Goal: Information Seeking & Learning: Learn about a topic

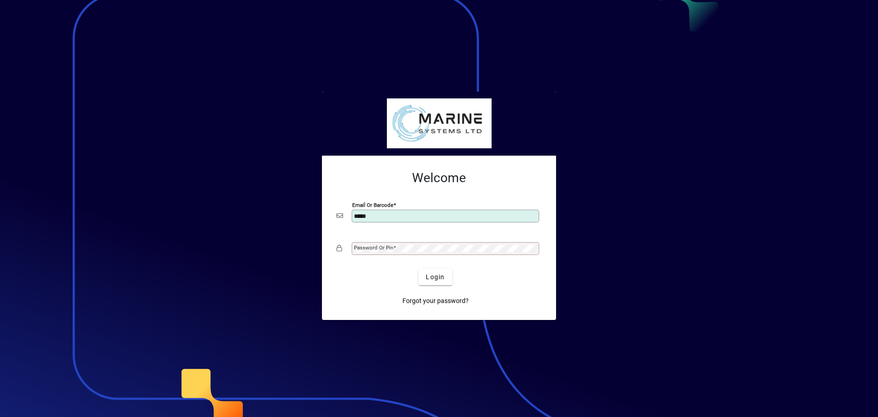
type input "**********"
click at [380, 246] on mat-label "Password or Pin" at bounding box center [373, 247] width 39 height 6
click at [419, 269] on button "Login" at bounding box center [435, 277] width 33 height 16
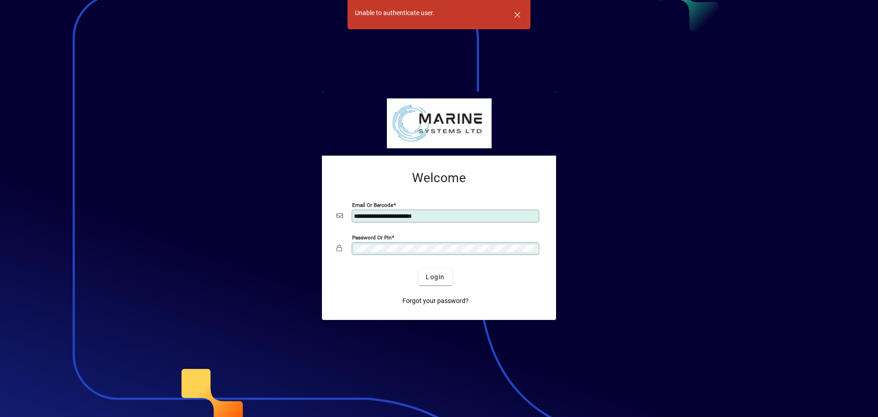
click at [307, 242] on app-login-layout "**********" at bounding box center [439, 208] width 878 height 417
click at [431, 278] on span "Login" at bounding box center [435, 277] width 19 height 10
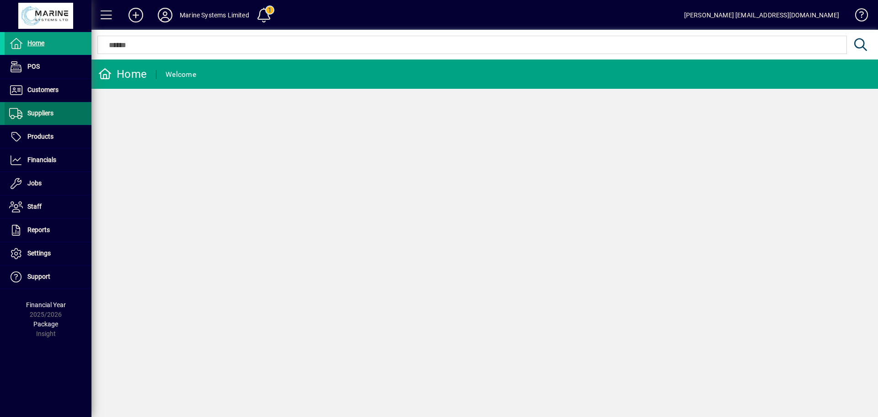
click at [47, 114] on span "Suppliers" at bounding box center [40, 112] width 26 height 7
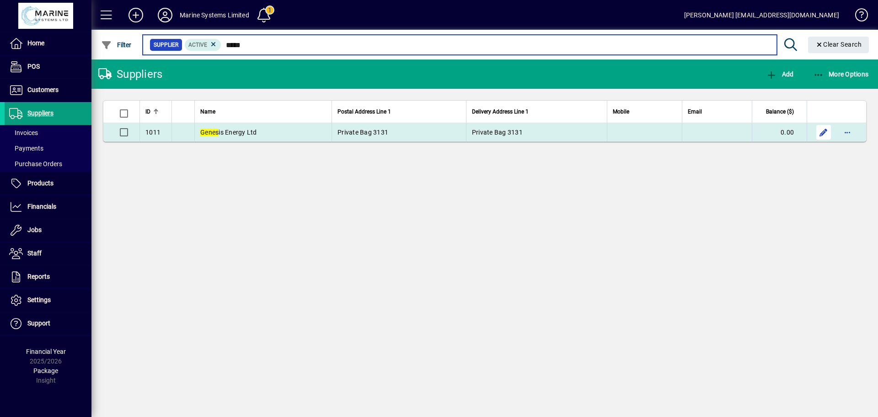
type input "*****"
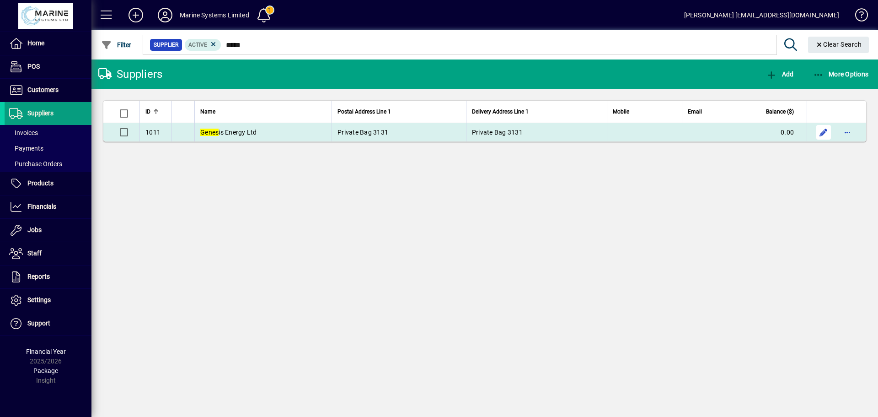
click at [826, 134] on span "button" at bounding box center [824, 132] width 22 height 22
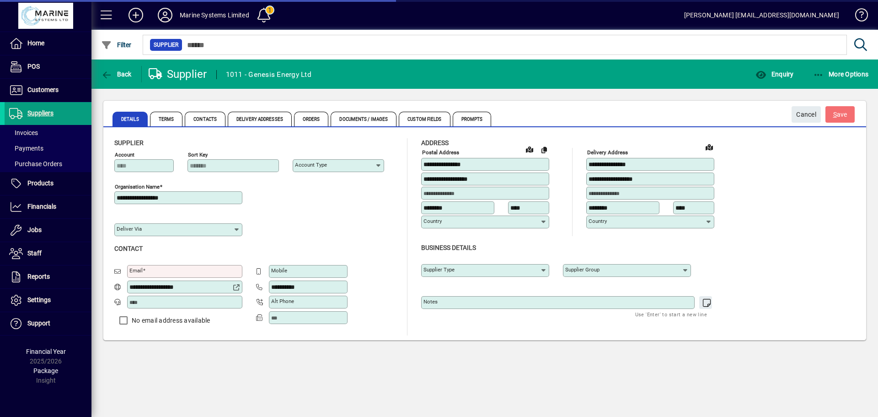
type input "**********"
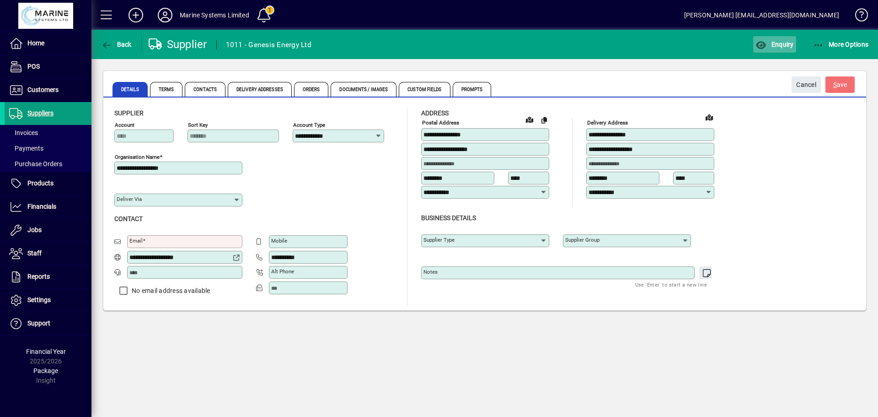
click at [782, 44] on span "Enquiry" at bounding box center [775, 44] width 38 height 7
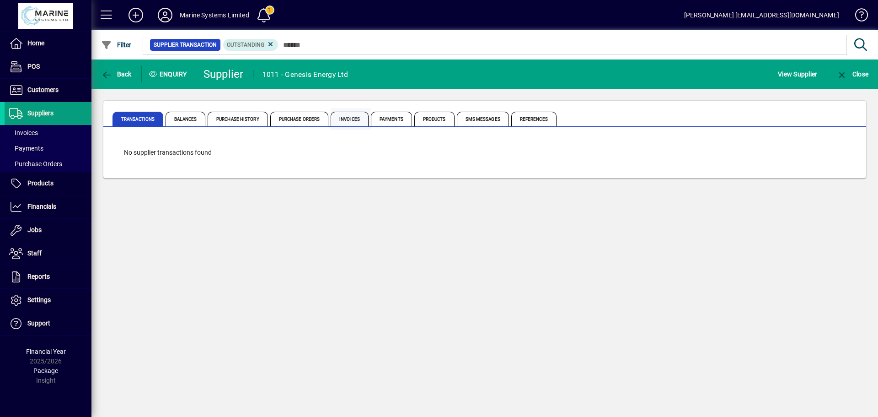
click at [353, 119] on span "Invoices" at bounding box center [350, 119] width 38 height 15
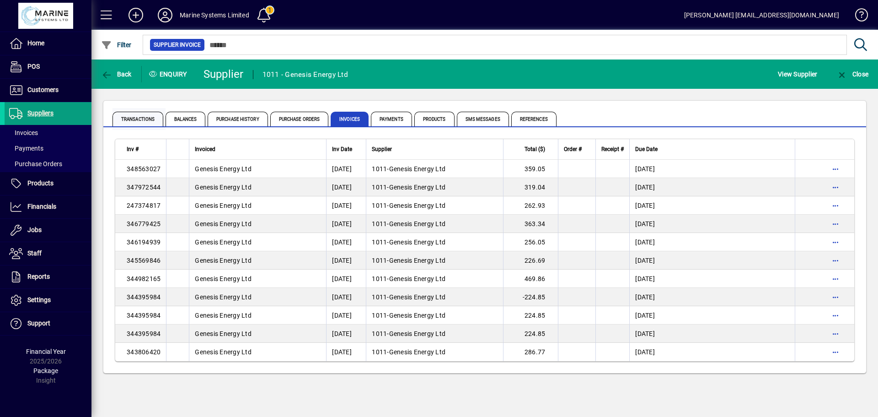
click at [135, 119] on span "Transactions" at bounding box center [138, 119] width 51 height 15
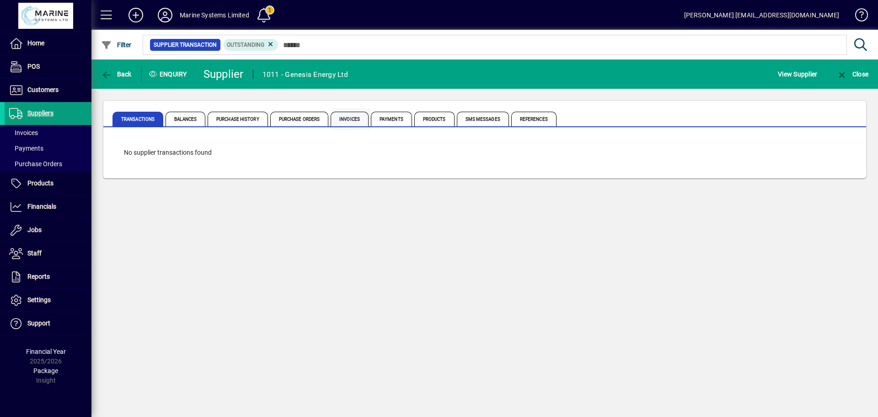
click at [344, 121] on span "Invoices" at bounding box center [350, 119] width 38 height 15
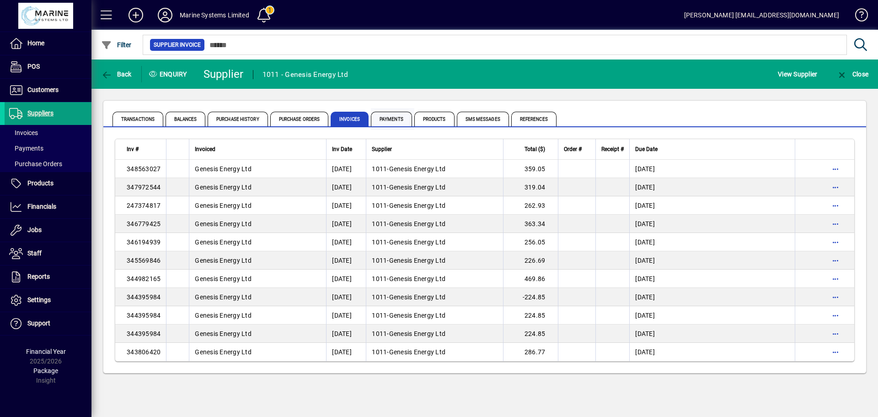
click at [392, 118] on span "Payments" at bounding box center [391, 119] width 41 height 15
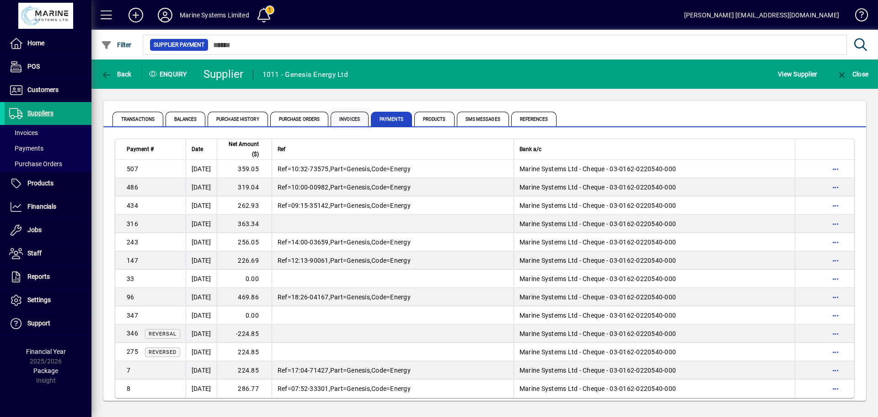
click at [350, 116] on span "Invoices" at bounding box center [350, 119] width 38 height 15
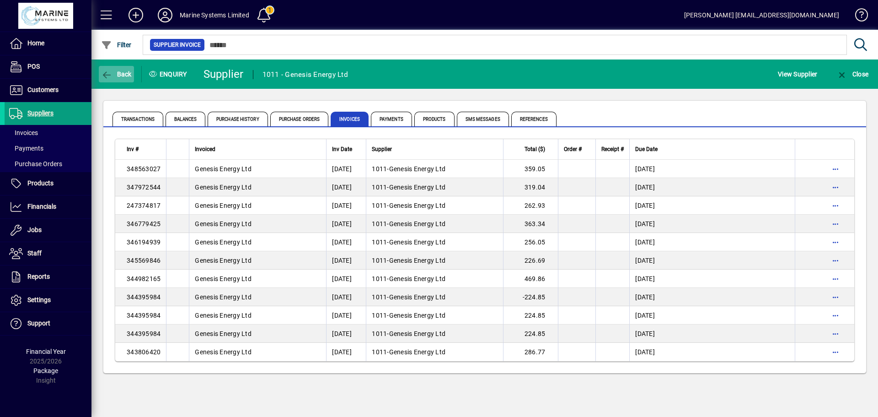
click at [110, 73] on icon "button" at bounding box center [106, 74] width 11 height 9
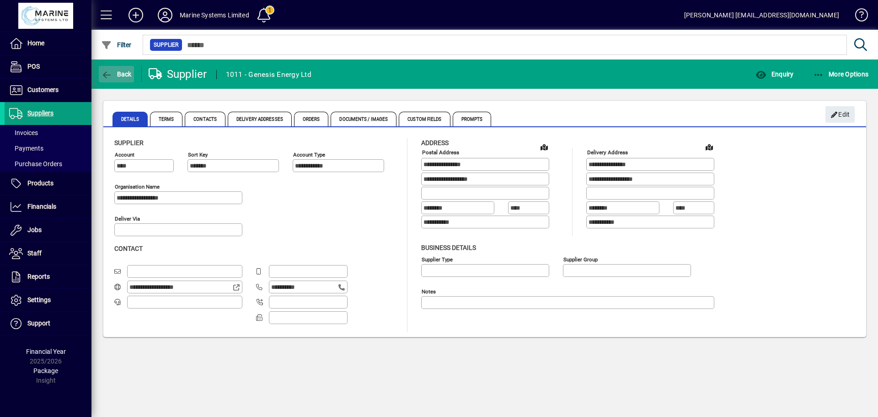
click at [110, 73] on icon "button" at bounding box center [106, 74] width 11 height 9
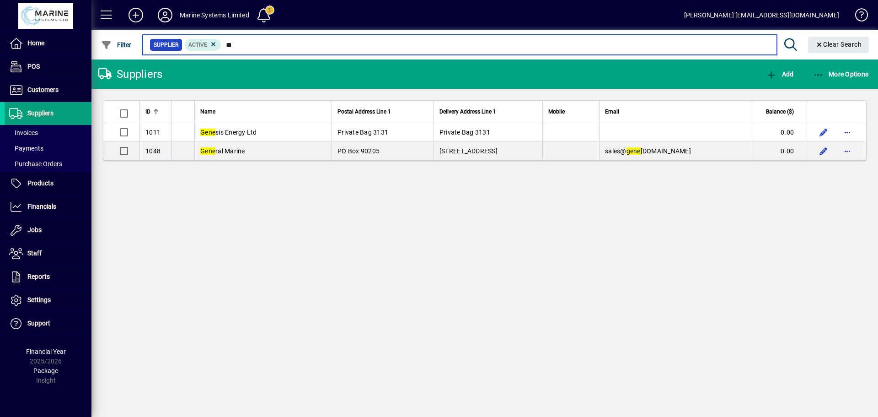
type input "*"
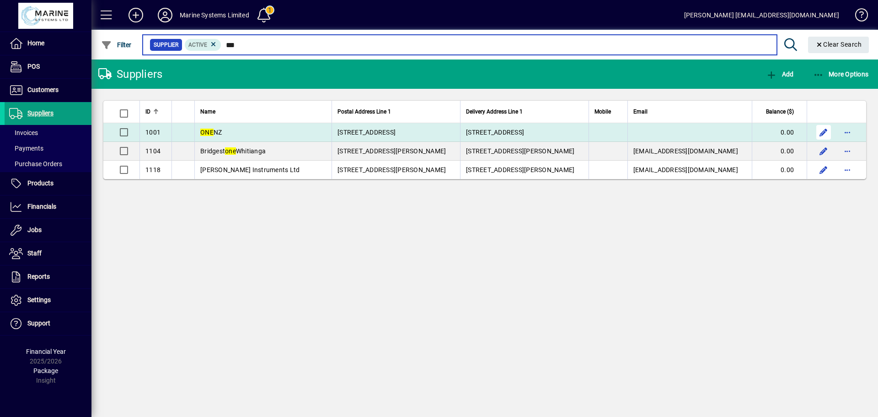
type input "***"
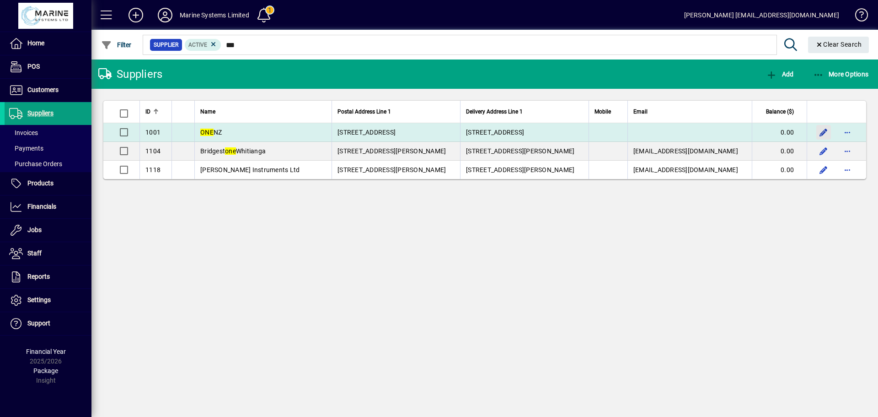
click at [824, 133] on span "button" at bounding box center [824, 132] width 22 height 22
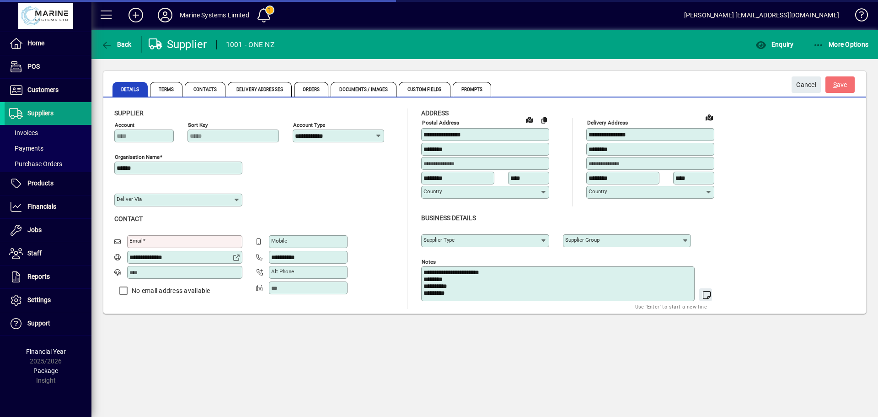
type input "**********"
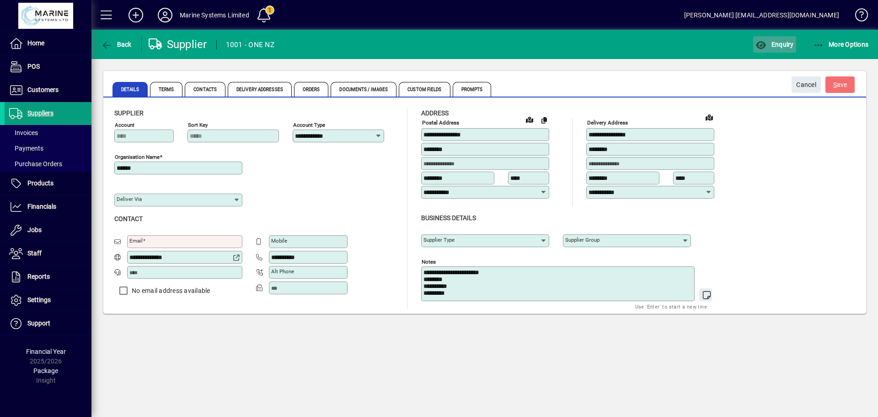
click at [784, 42] on span "Enquiry" at bounding box center [775, 44] width 38 height 7
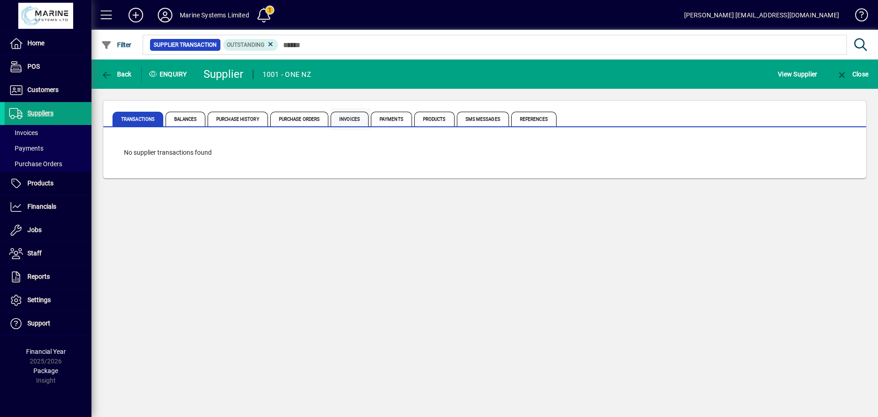
click at [351, 117] on span "Invoices" at bounding box center [350, 119] width 38 height 15
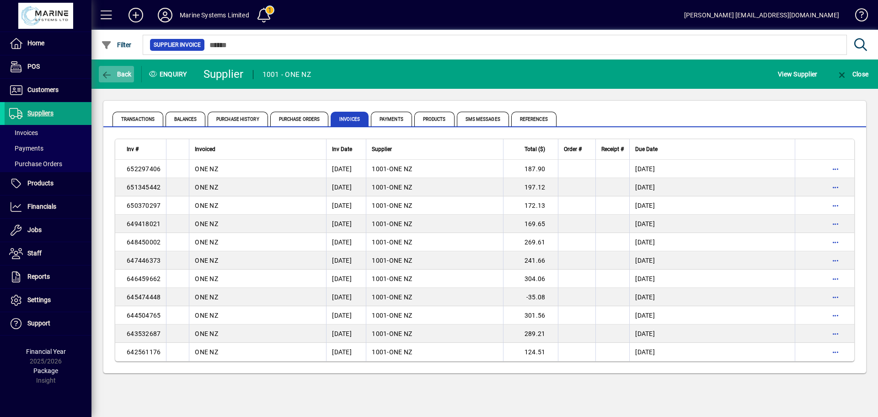
click at [106, 74] on icon "button" at bounding box center [106, 74] width 11 height 9
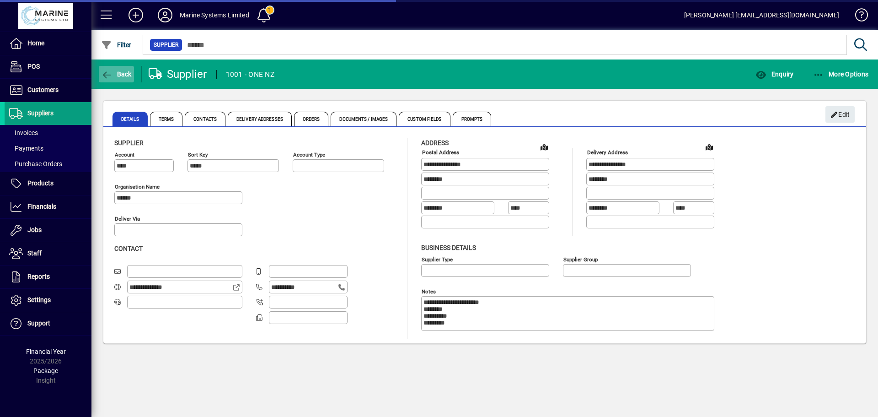
type input "**********"
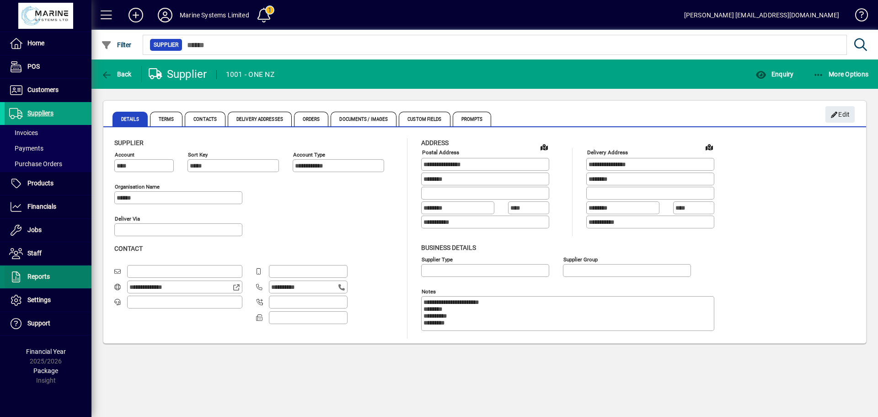
click at [43, 275] on span "Reports" at bounding box center [38, 276] width 22 height 7
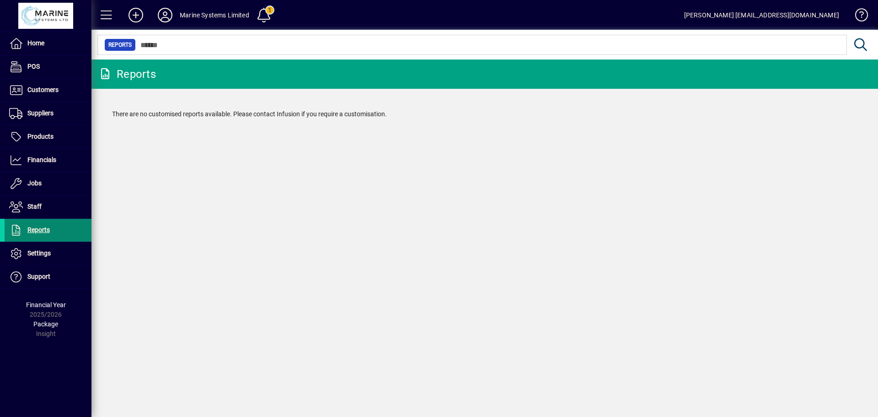
click at [46, 229] on span "Reports" at bounding box center [38, 229] width 22 height 7
click at [44, 113] on span "Suppliers" at bounding box center [40, 112] width 26 height 7
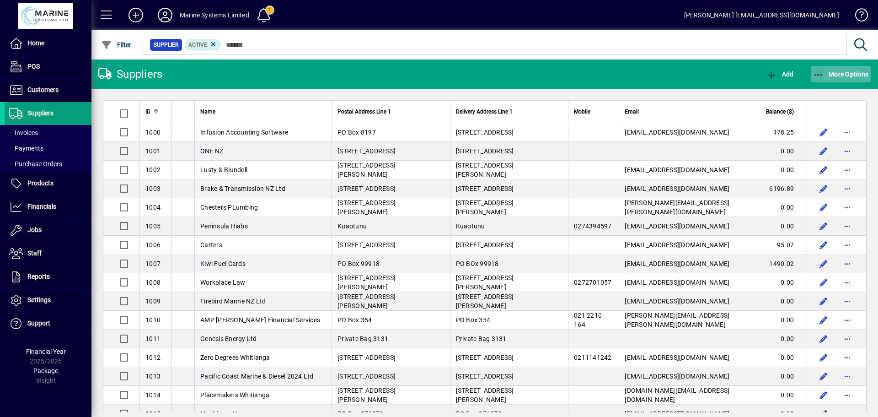
click at [819, 75] on icon "button" at bounding box center [818, 74] width 11 height 9
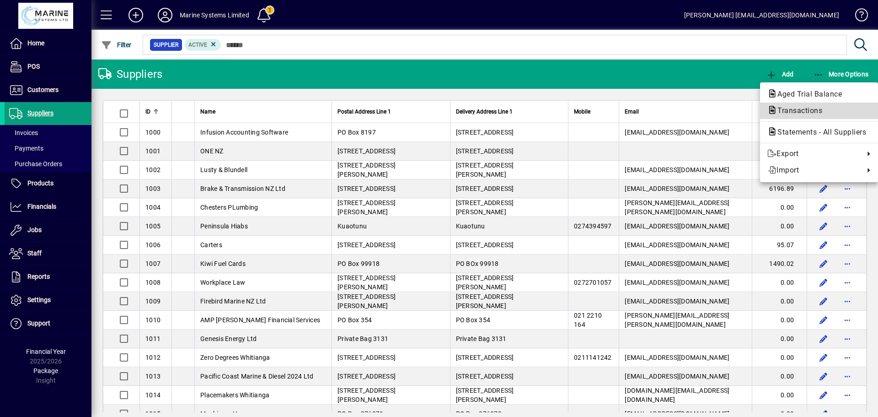
click at [809, 107] on span "Transactions" at bounding box center [797, 110] width 59 height 9
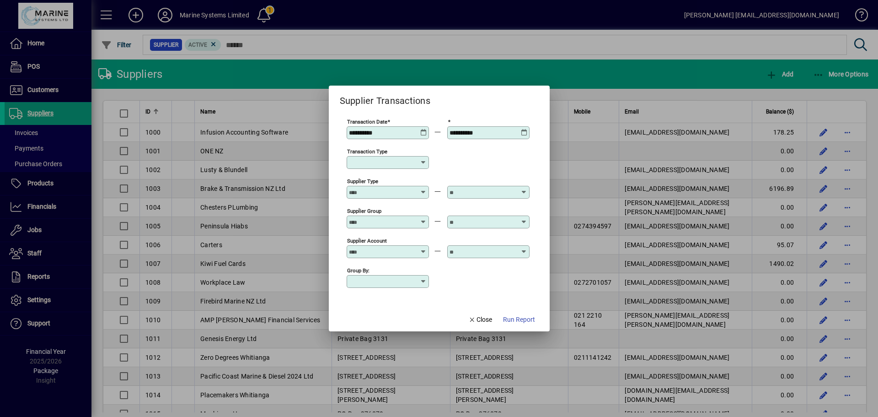
click at [424, 129] on icon at bounding box center [423, 129] width 7 height 0
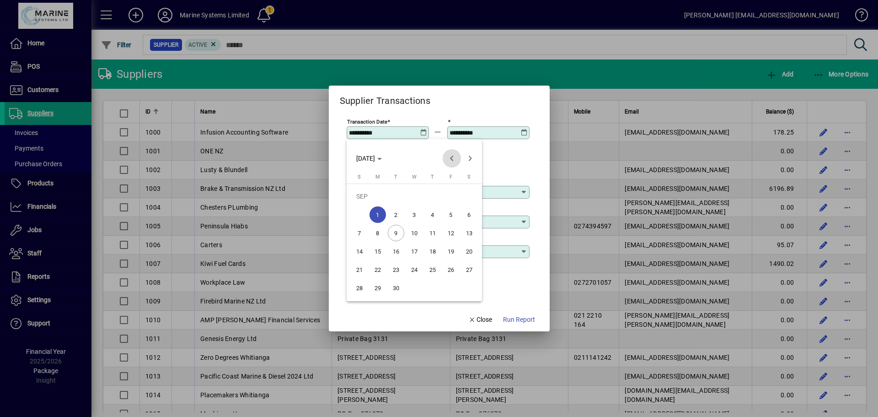
click at [451, 159] on span "Previous month" at bounding box center [452, 158] width 18 height 18
click at [452, 158] on span "Previous month" at bounding box center [452, 158] width 18 height 18
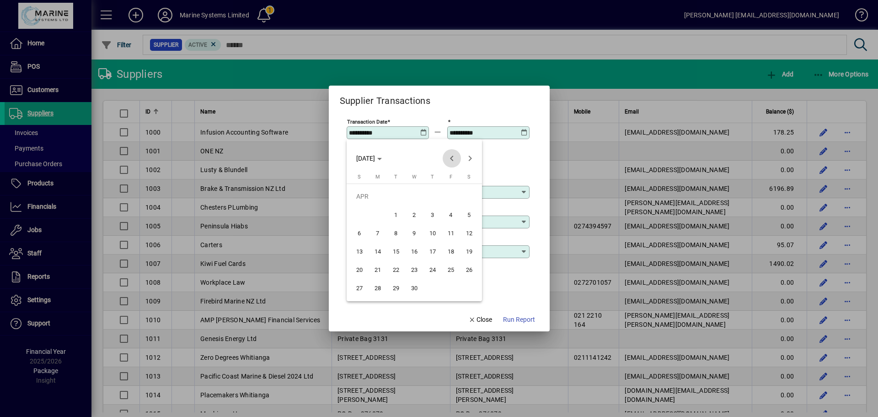
click at [452, 158] on span "Previous month" at bounding box center [452, 158] width 18 height 18
click at [453, 158] on span "Previous month" at bounding box center [452, 158] width 18 height 18
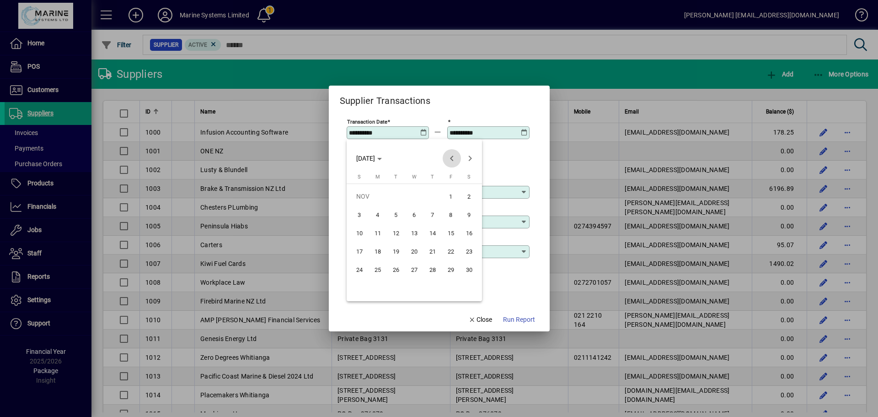
click at [453, 158] on span "Previous month" at bounding box center [452, 158] width 18 height 18
click at [363, 215] on span "1" at bounding box center [359, 214] width 16 height 16
type input "**********"
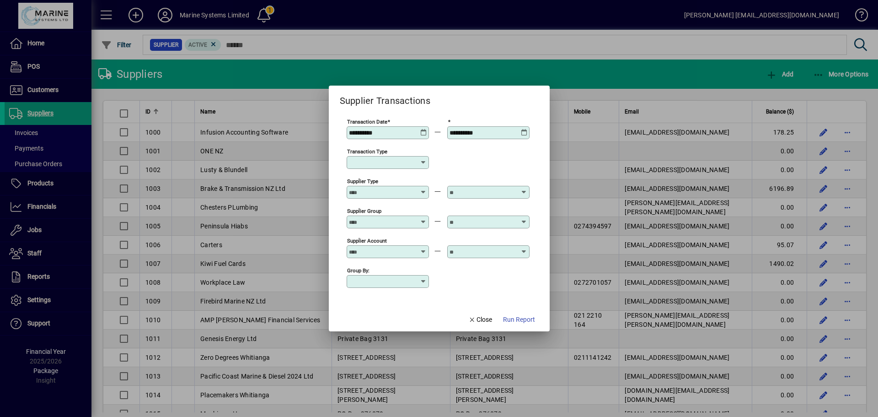
click at [522, 129] on icon at bounding box center [524, 129] width 7 height 0
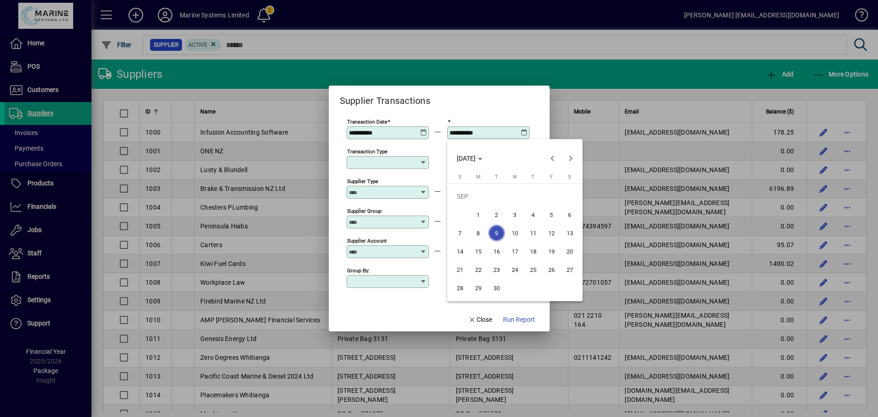
click at [480, 212] on span "1" at bounding box center [478, 214] width 16 height 16
type input "**********"
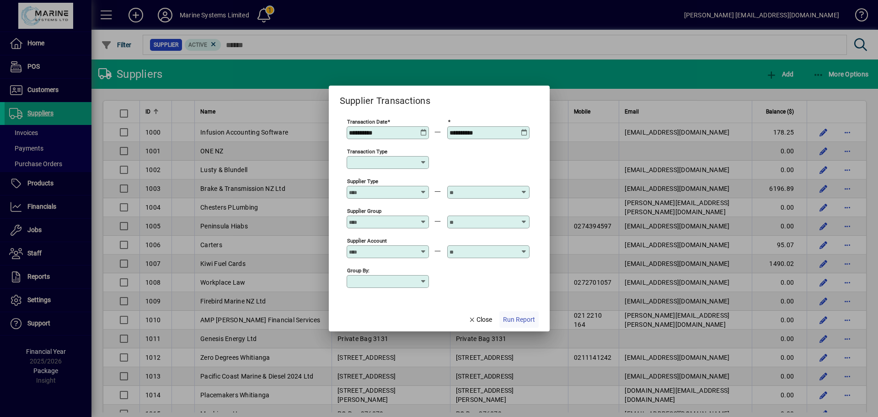
click at [515, 318] on span "Run Report" at bounding box center [519, 320] width 32 height 10
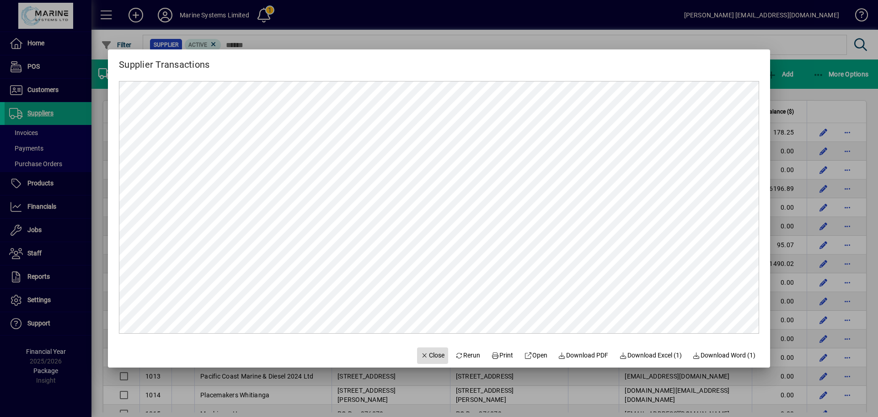
click at [434, 356] on span "Close" at bounding box center [433, 355] width 24 height 10
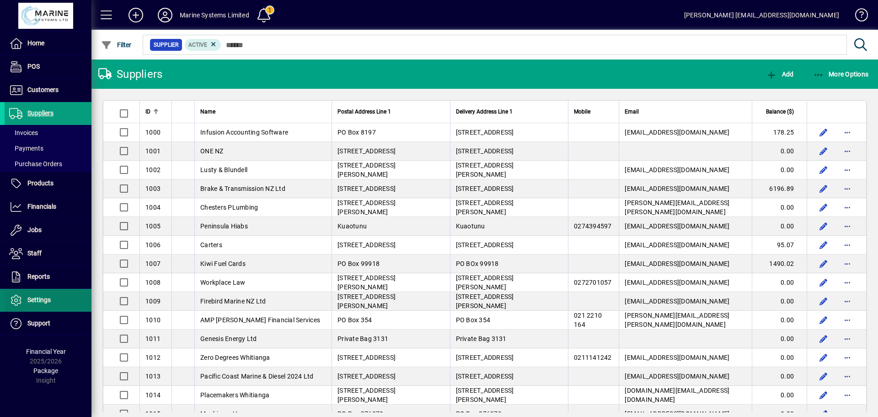
click at [38, 301] on span "Settings" at bounding box center [38, 299] width 23 height 7
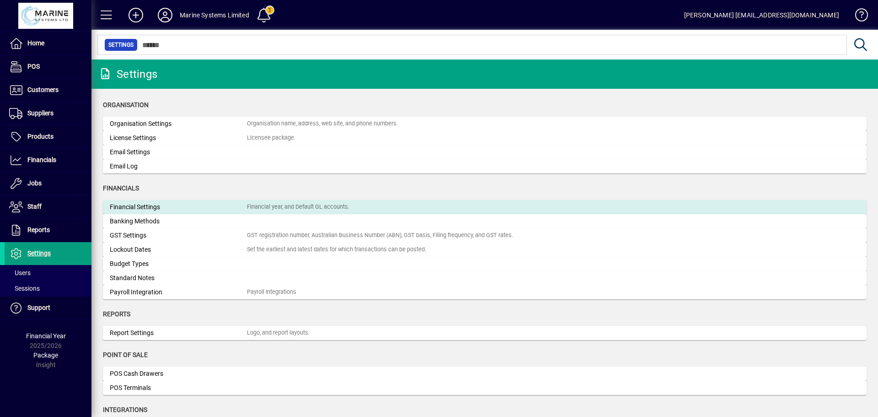
click at [165, 207] on div "Financial Settings" at bounding box center [178, 207] width 137 height 10
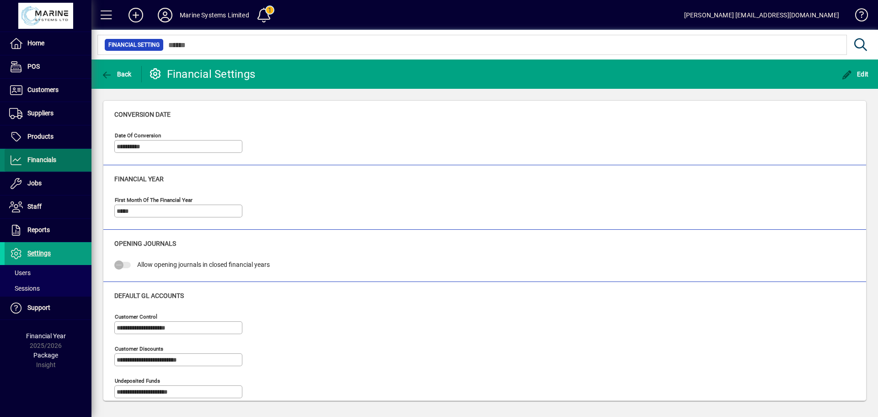
click at [38, 159] on span "Financials" at bounding box center [41, 159] width 29 height 7
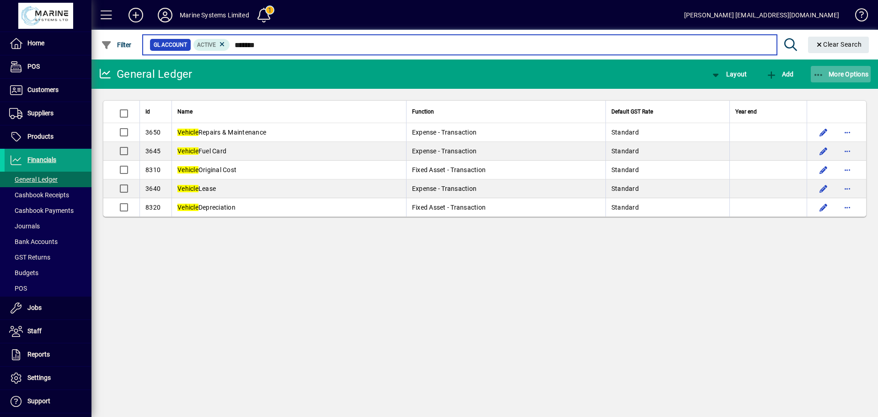
type input "*******"
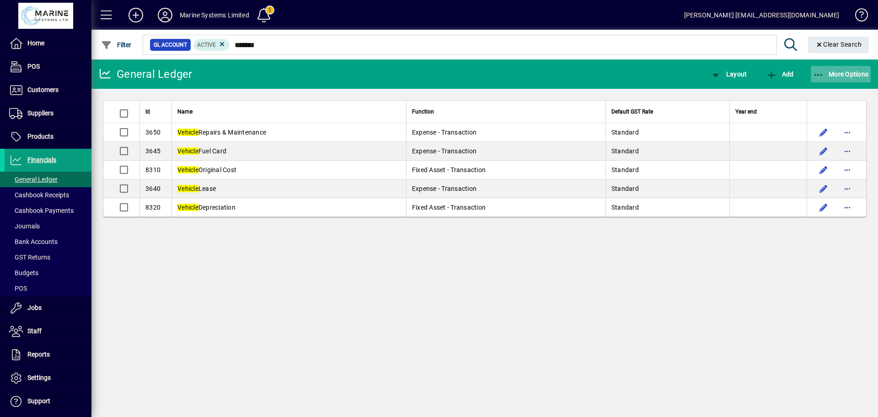
click at [817, 73] on icon "button" at bounding box center [818, 74] width 11 height 9
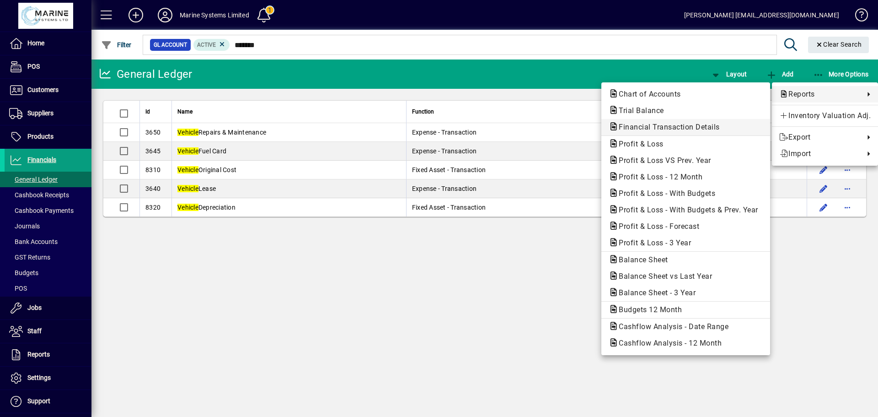
click at [694, 129] on span "Financial Transaction Details" at bounding box center [667, 127] width 116 height 9
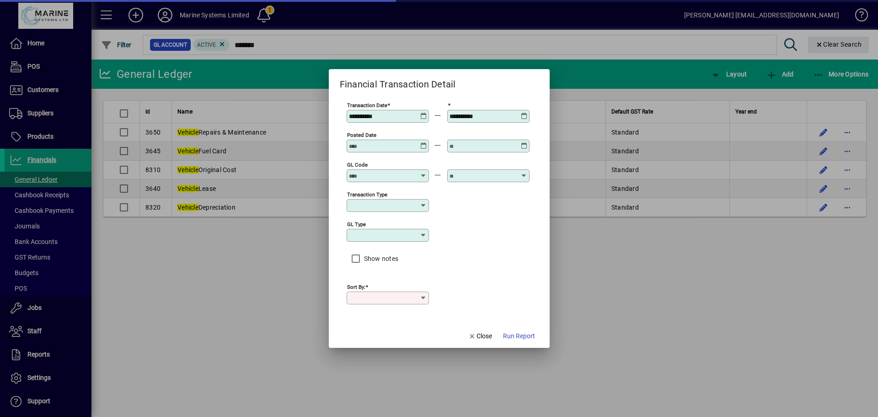
type input "****"
click at [423, 113] on icon at bounding box center [423, 113] width 7 height 0
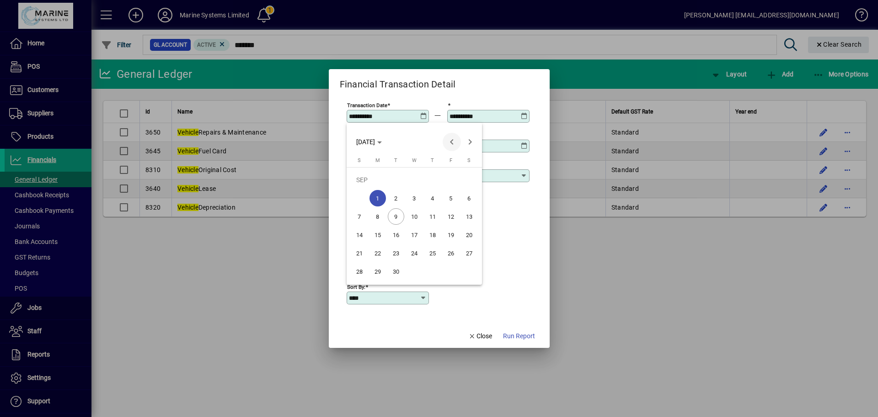
click at [448, 142] on span "Previous month" at bounding box center [452, 142] width 18 height 18
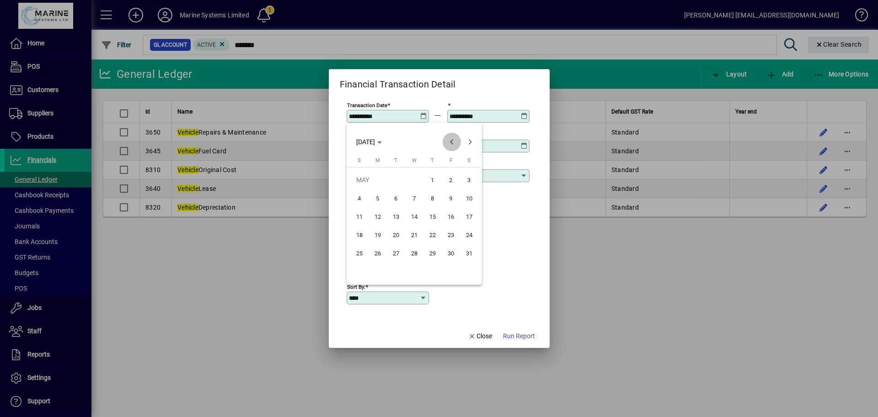
click at [448, 142] on span "Previous month" at bounding box center [452, 142] width 18 height 18
click at [449, 142] on span "Previous month" at bounding box center [452, 142] width 18 height 18
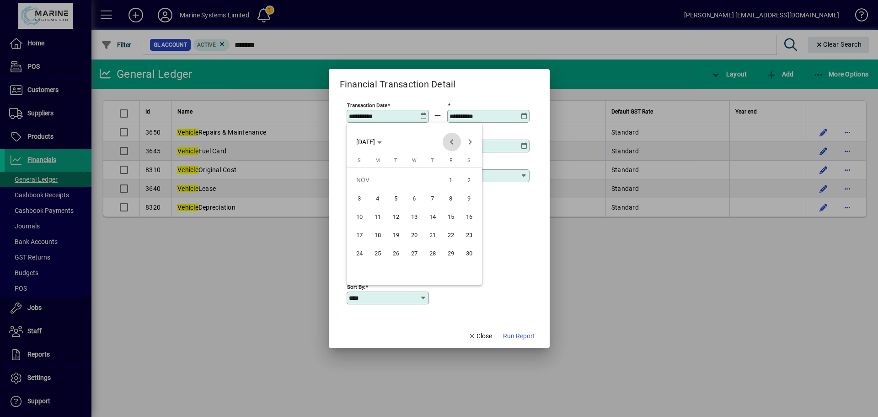
click at [449, 142] on span "Previous month" at bounding box center [452, 142] width 18 height 18
click at [358, 197] on span "1" at bounding box center [359, 198] width 16 height 16
type input "**********"
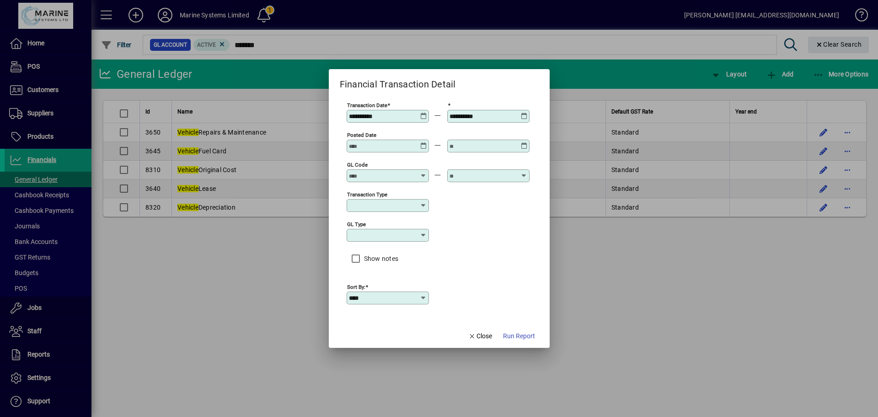
click at [524, 113] on icon at bounding box center [524, 113] width 7 height 0
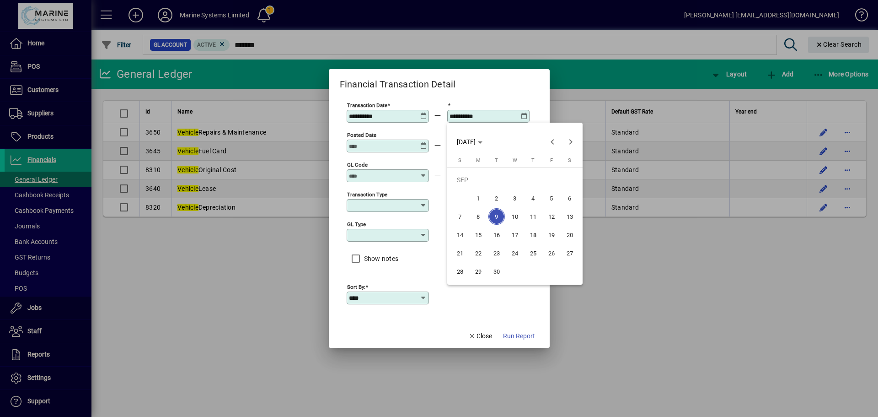
click at [478, 195] on span "1" at bounding box center [478, 198] width 16 height 16
type input "**********"
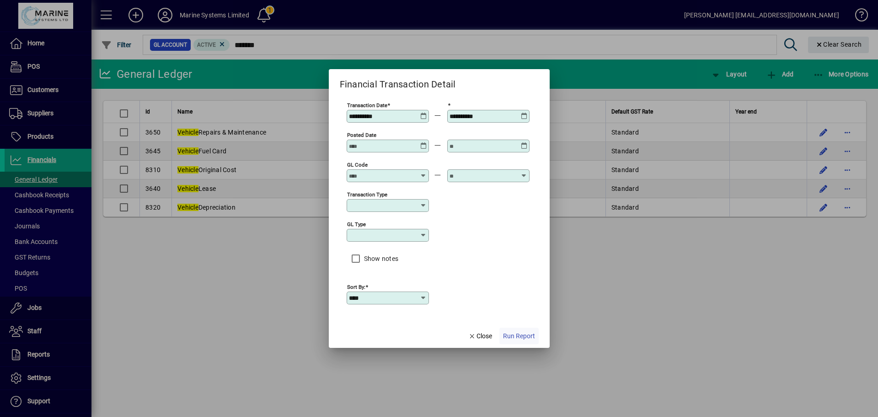
click at [522, 335] on span "Run Report" at bounding box center [519, 336] width 32 height 10
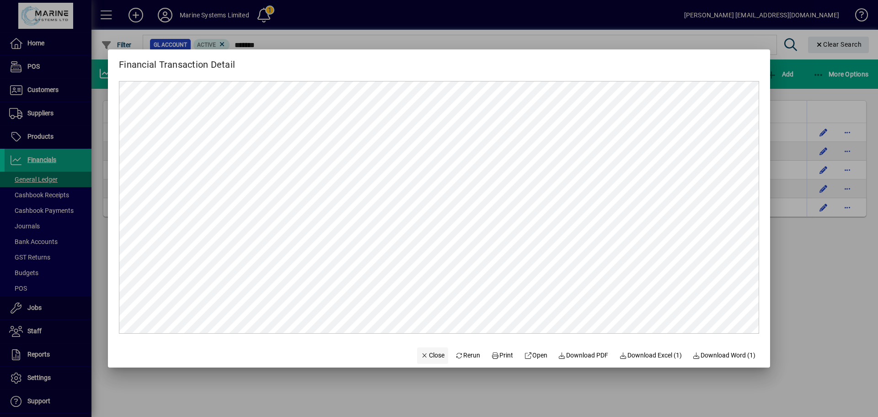
click at [435, 357] on span "Close" at bounding box center [433, 355] width 24 height 10
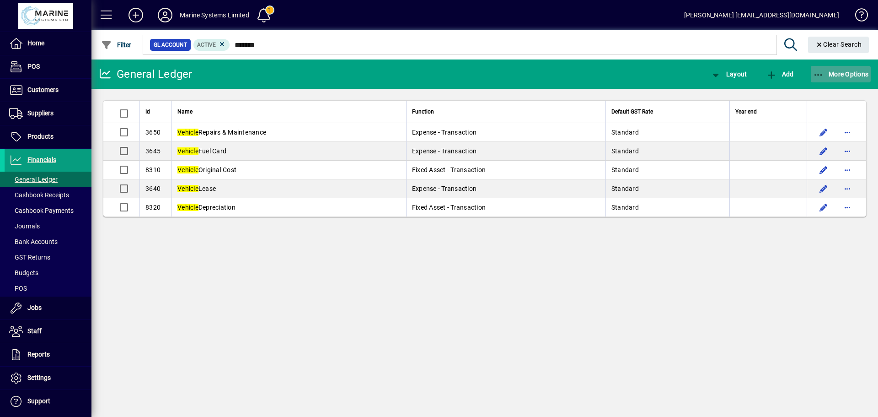
click at [823, 71] on icon "button" at bounding box center [818, 74] width 11 height 9
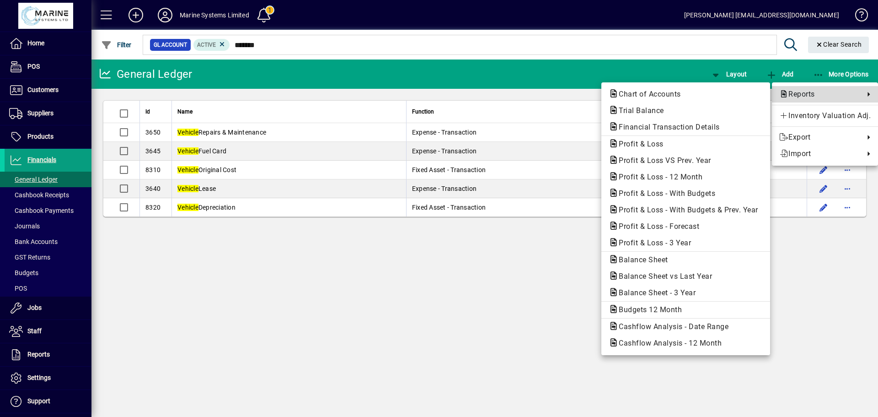
click at [798, 92] on span "Reports" at bounding box center [819, 94] width 81 height 11
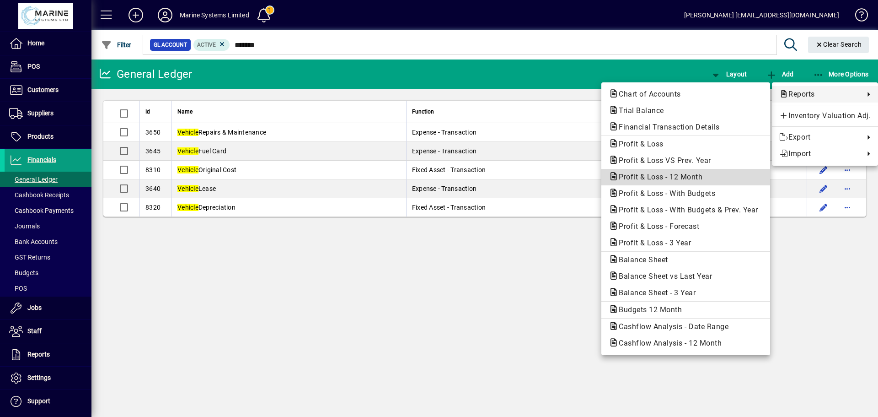
click at [634, 177] on span "Profit & Loss - 12 Month" at bounding box center [658, 176] width 98 height 9
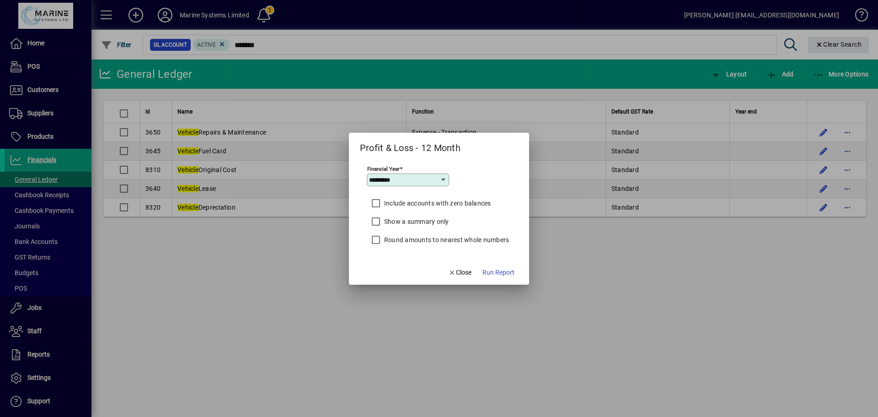
click at [446, 181] on icon at bounding box center [443, 179] width 7 height 7
click at [390, 201] on div "2024/2025" at bounding box center [391, 202] width 34 height 10
type input "*********"
click at [432, 221] on label "Show a summary only" at bounding box center [415, 221] width 67 height 9
click at [501, 273] on span "Run Report" at bounding box center [499, 273] width 32 height 10
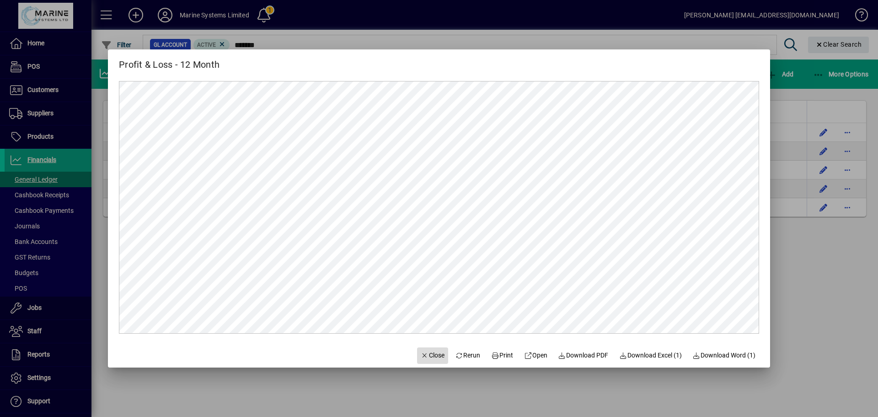
click at [427, 356] on span "Close" at bounding box center [433, 355] width 24 height 10
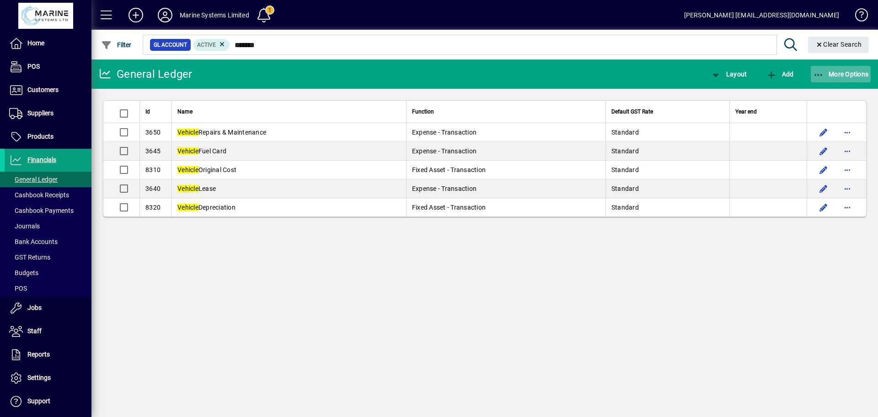
click at [822, 72] on span "More Options" at bounding box center [841, 73] width 56 height 7
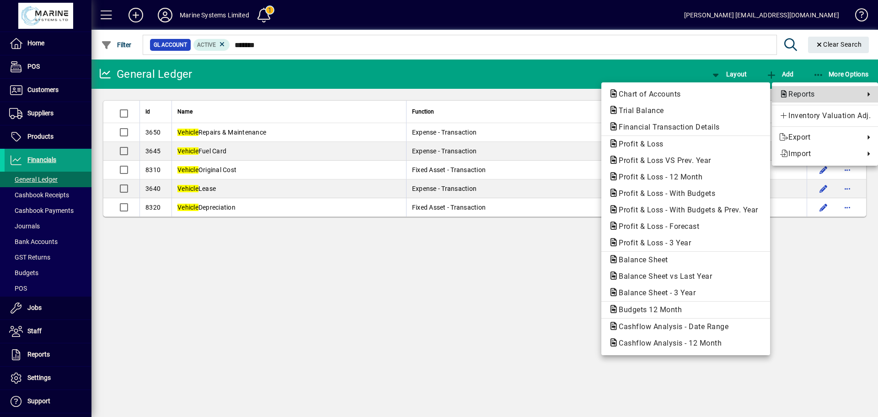
click at [797, 89] on span "Reports" at bounding box center [819, 94] width 81 height 11
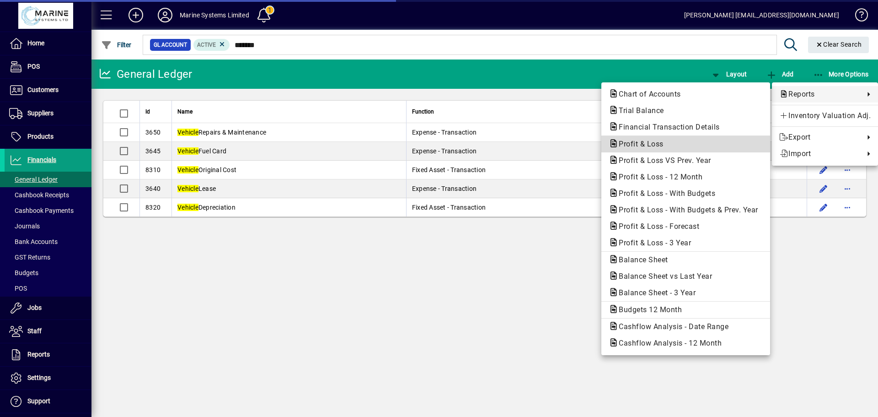
click at [646, 145] on span "Profit & Loss" at bounding box center [638, 144] width 59 height 9
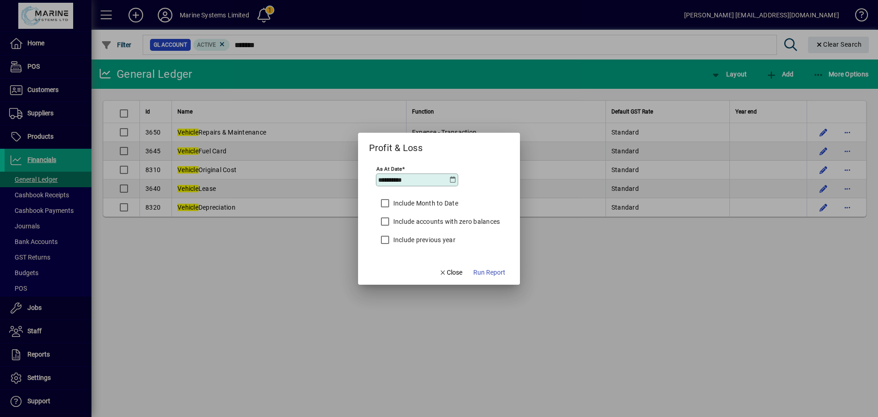
click at [452, 177] on icon at bounding box center [452, 179] width 7 height 7
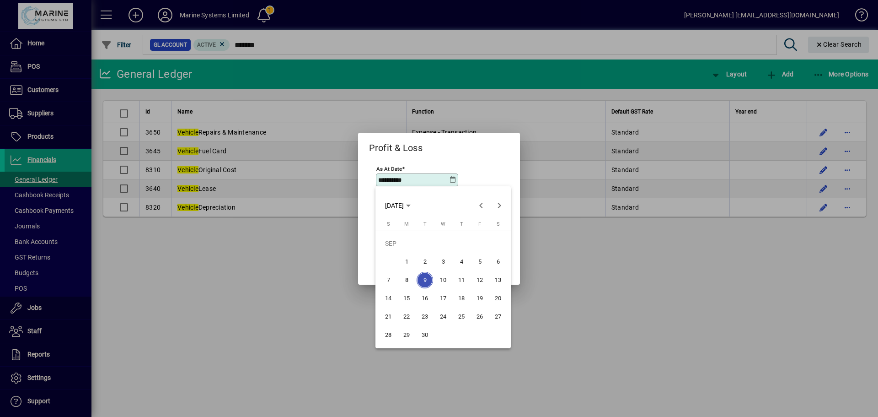
click at [410, 263] on span "1" at bounding box center [406, 261] width 16 height 16
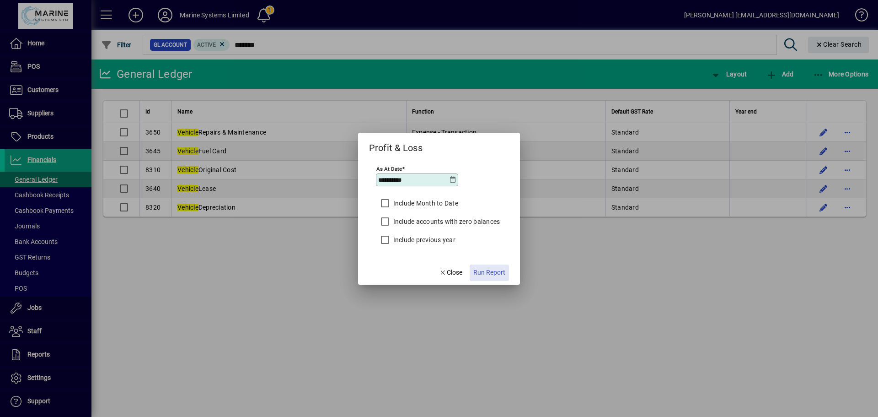
click at [492, 273] on span "Run Report" at bounding box center [489, 273] width 32 height 10
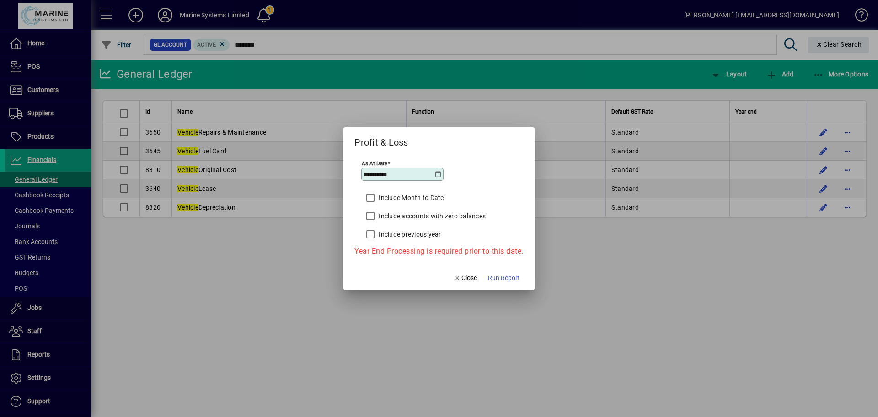
click at [437, 175] on icon at bounding box center [438, 174] width 7 height 7
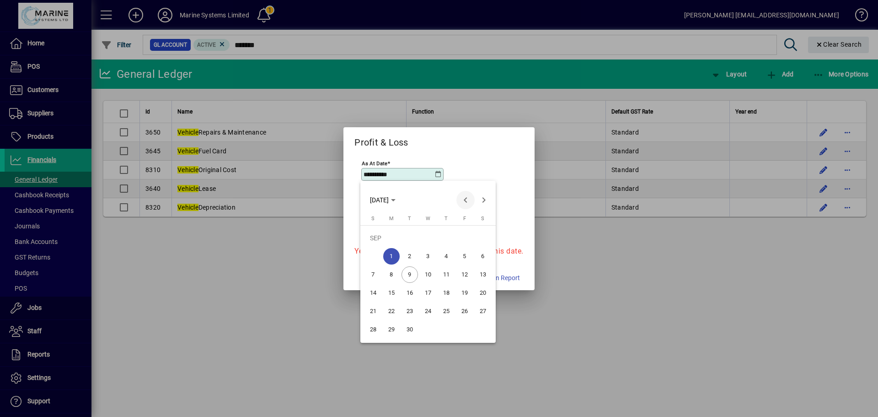
click at [465, 198] on span "Previous month" at bounding box center [466, 200] width 18 height 18
click at [373, 327] on span "31" at bounding box center [373, 329] width 16 height 16
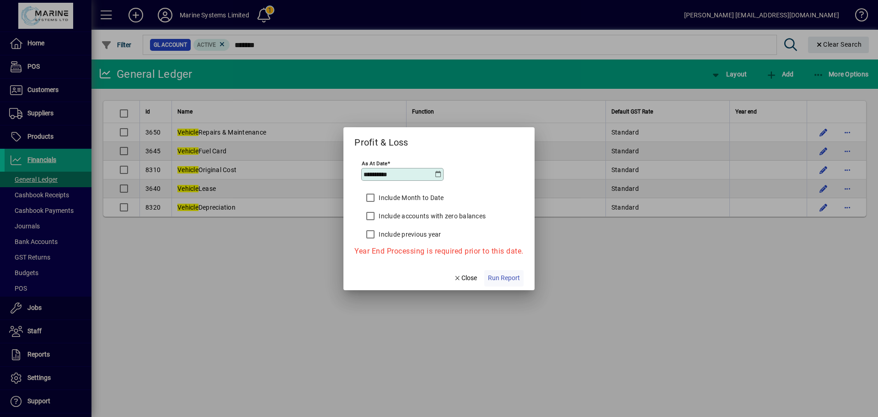
click at [505, 275] on span "Run Report" at bounding box center [504, 278] width 32 height 10
click at [437, 173] on icon at bounding box center [438, 174] width 7 height 7
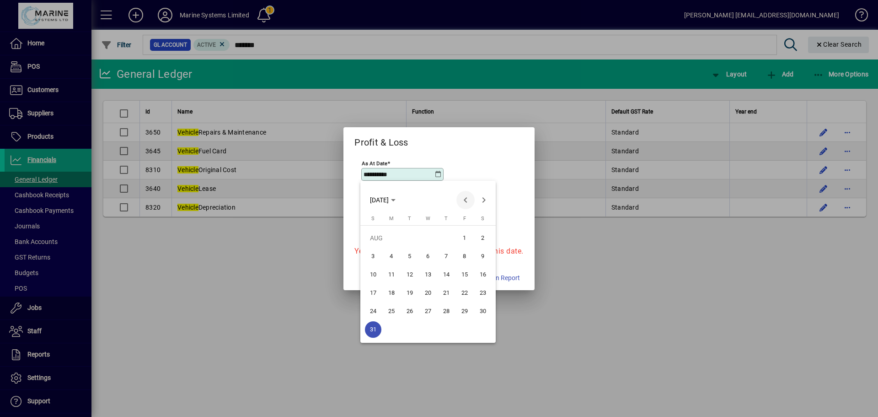
click at [465, 199] on span "Previous month" at bounding box center [466, 200] width 18 height 18
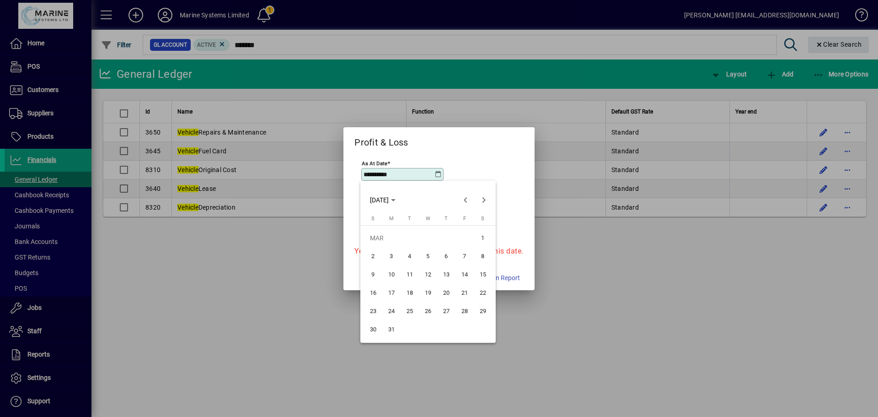
click at [391, 331] on span "31" at bounding box center [391, 329] width 16 height 16
type input "**********"
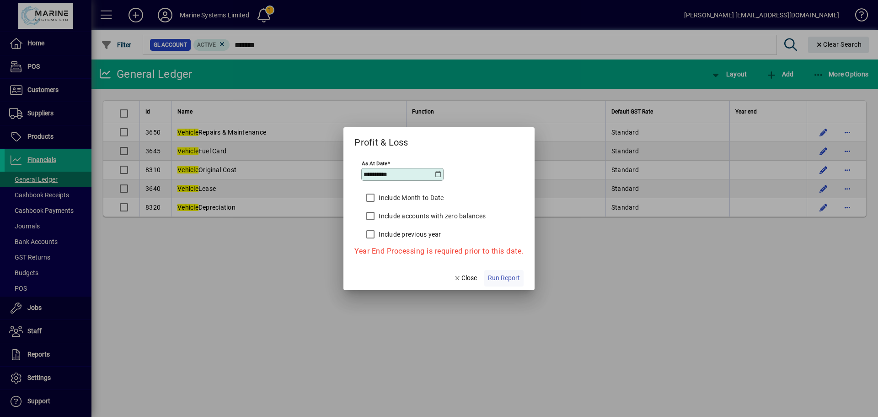
click at [505, 274] on span "Run Report" at bounding box center [504, 278] width 32 height 10
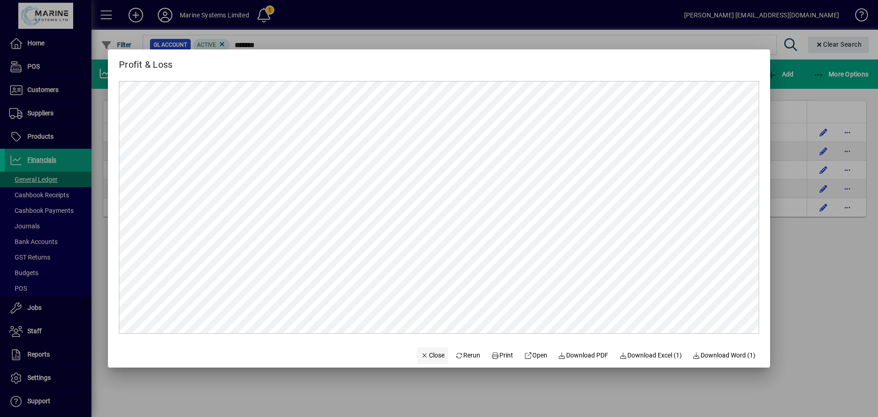
click at [424, 355] on span "Close" at bounding box center [433, 355] width 24 height 10
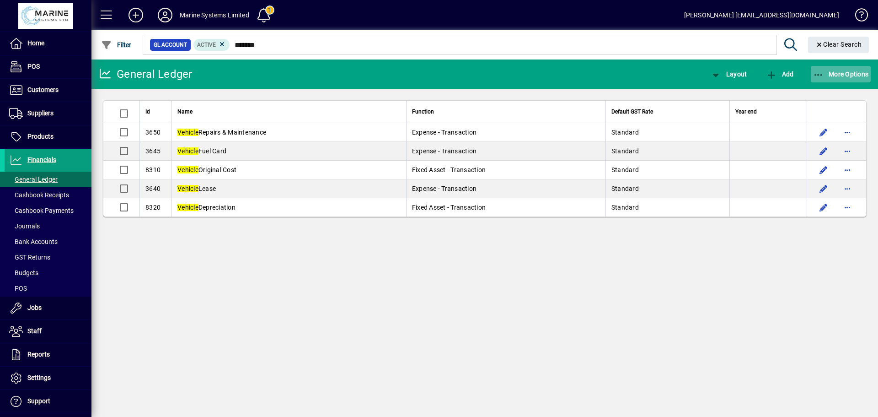
click at [815, 69] on span "button" at bounding box center [841, 74] width 60 height 22
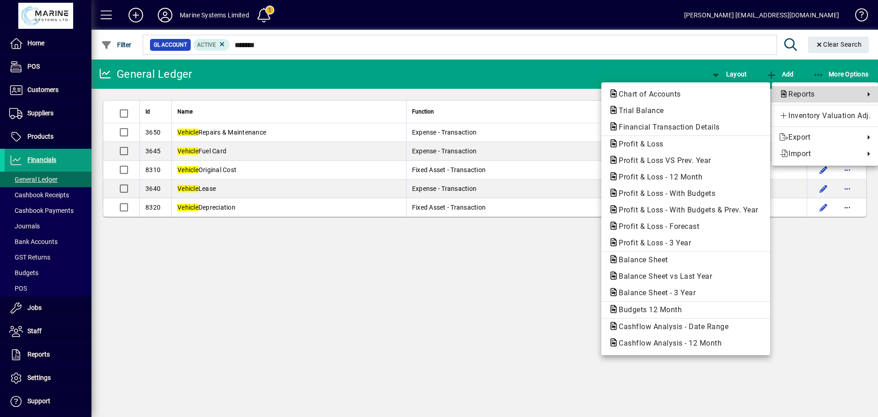
click at [789, 90] on span "Reports" at bounding box center [819, 94] width 81 height 11
click at [638, 109] on span "Trial Balance" at bounding box center [639, 110] width 60 height 9
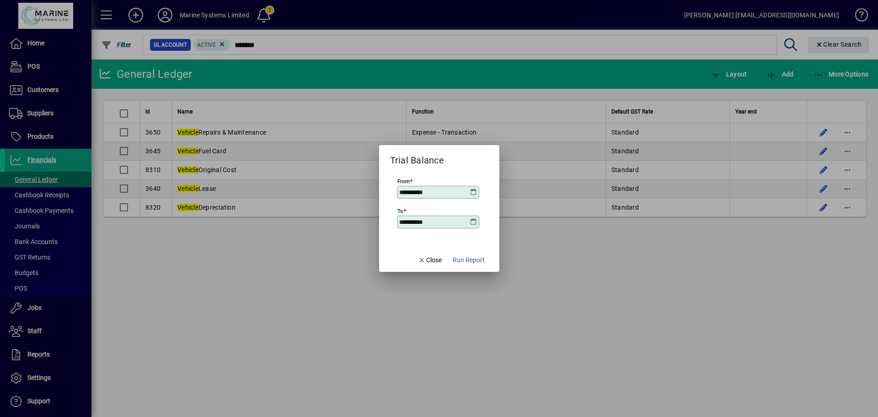
click at [474, 193] on icon at bounding box center [473, 191] width 7 height 7
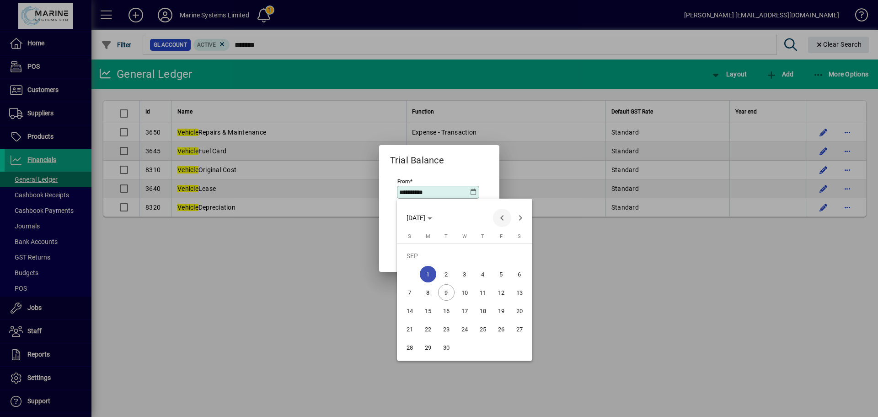
click at [501, 215] on span "Previous month" at bounding box center [502, 218] width 18 height 18
click at [502, 215] on span "Previous month" at bounding box center [502, 218] width 18 height 18
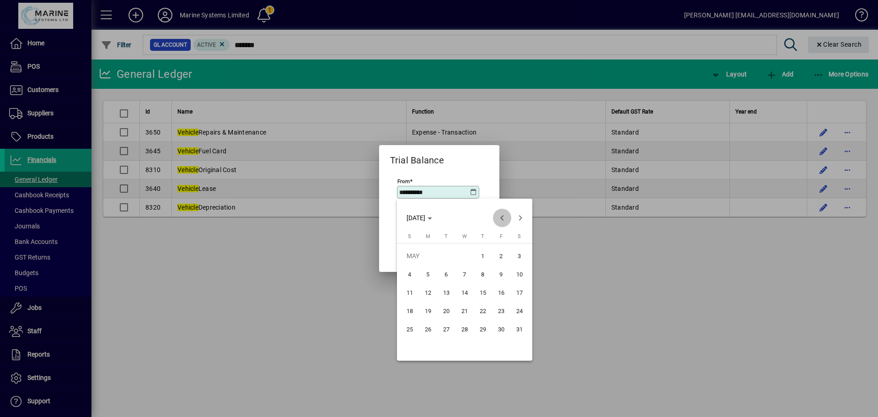
click at [502, 215] on span "Previous month" at bounding box center [502, 218] width 18 height 18
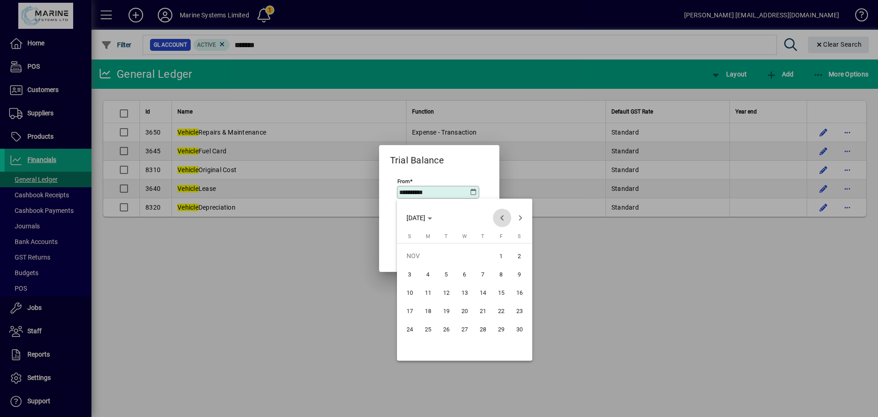
click at [502, 215] on span "Previous month" at bounding box center [502, 218] width 18 height 18
click at [409, 274] on span "1" at bounding box center [410, 274] width 16 height 16
type input "**********"
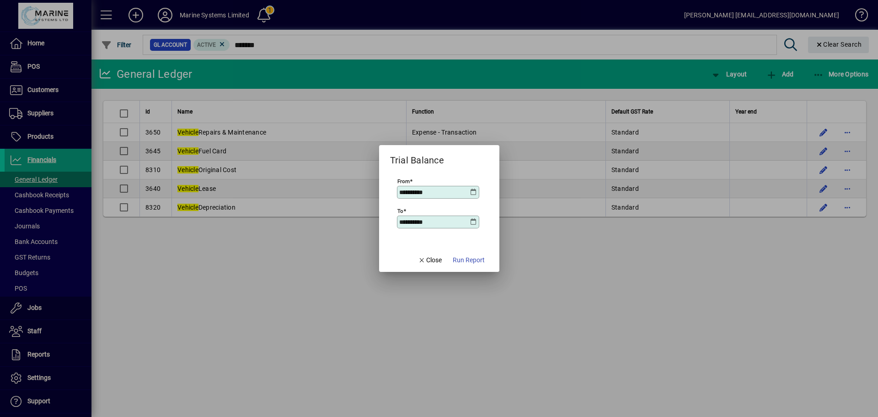
click at [474, 218] on icon at bounding box center [473, 221] width 7 height 7
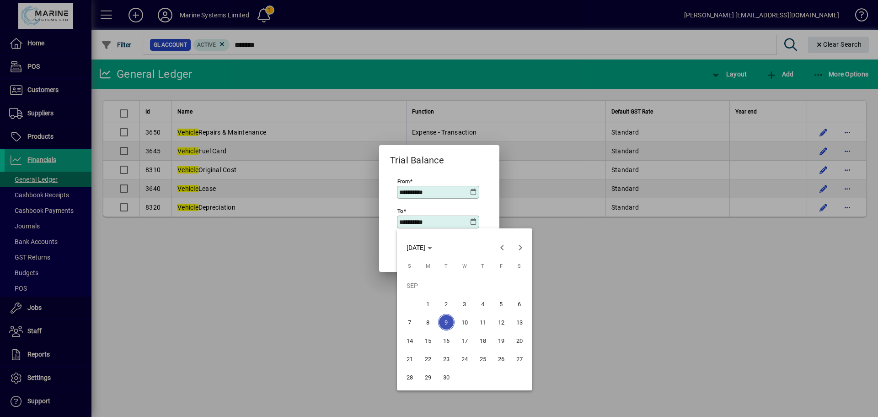
click at [430, 304] on span "1" at bounding box center [428, 303] width 16 height 16
type input "**********"
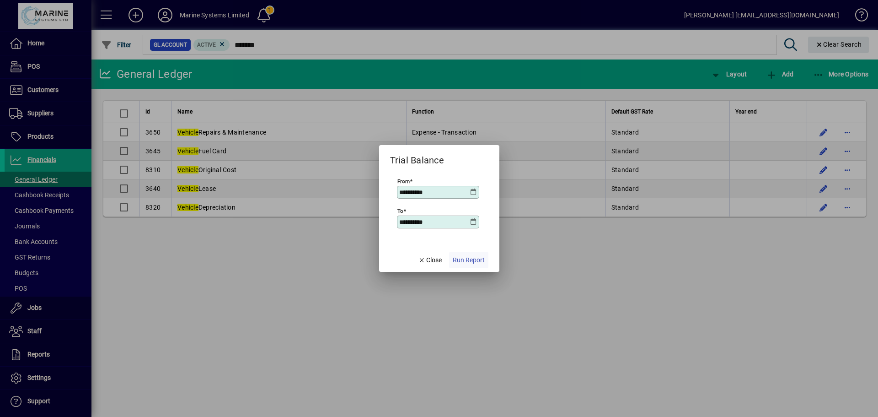
click at [471, 261] on span "Run Report" at bounding box center [469, 260] width 32 height 10
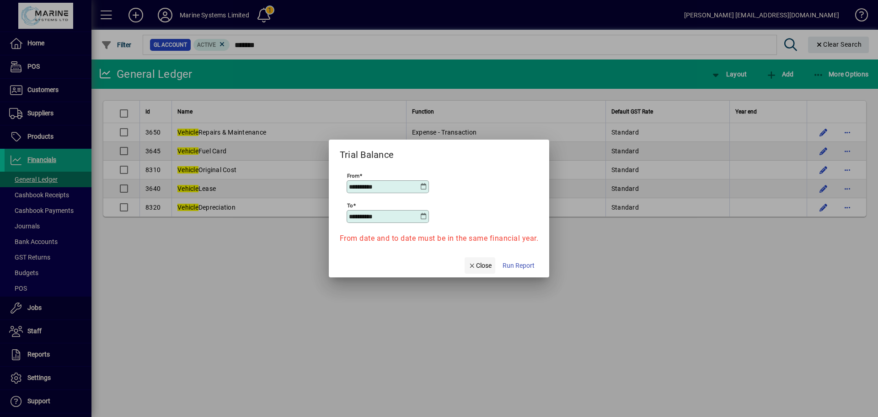
click at [480, 265] on span "Close" at bounding box center [480, 266] width 24 height 10
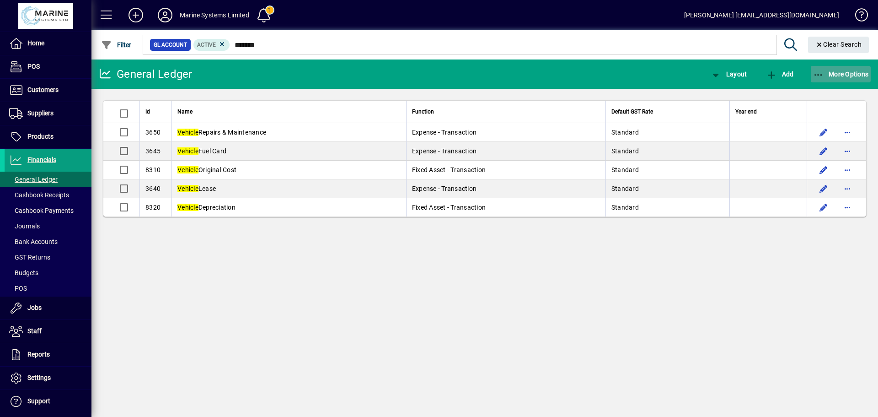
click at [815, 72] on icon "button" at bounding box center [818, 74] width 11 height 9
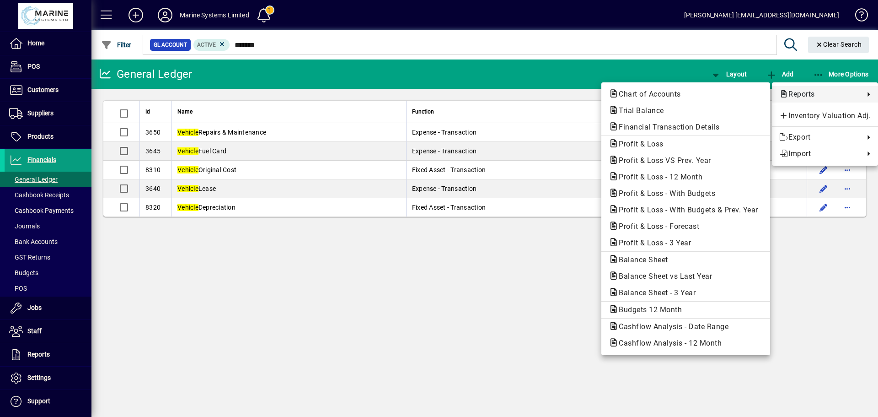
click at [790, 90] on span "Reports" at bounding box center [819, 94] width 81 height 11
click at [659, 126] on span "Financial Transaction Details" at bounding box center [667, 127] width 116 height 9
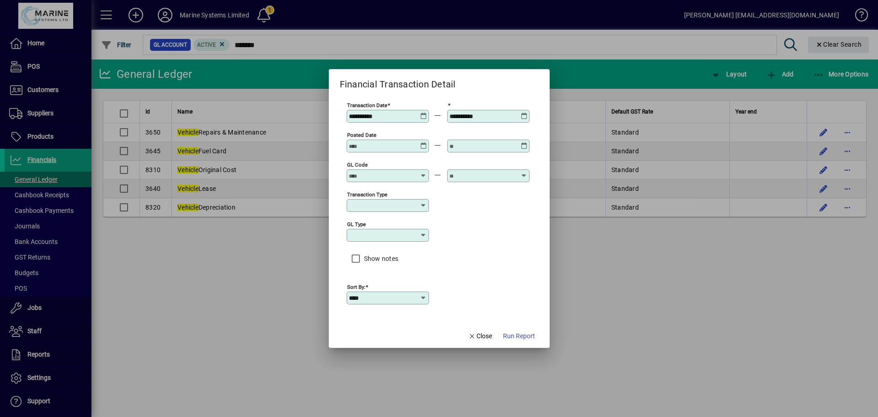
click at [426, 236] on icon at bounding box center [423, 234] width 7 height 7
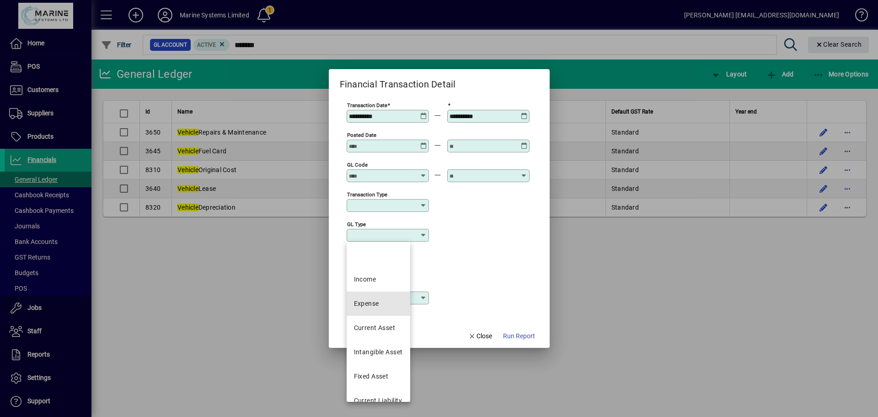
click at [387, 304] on mat-option "Expense" at bounding box center [379, 303] width 64 height 24
type input "*******"
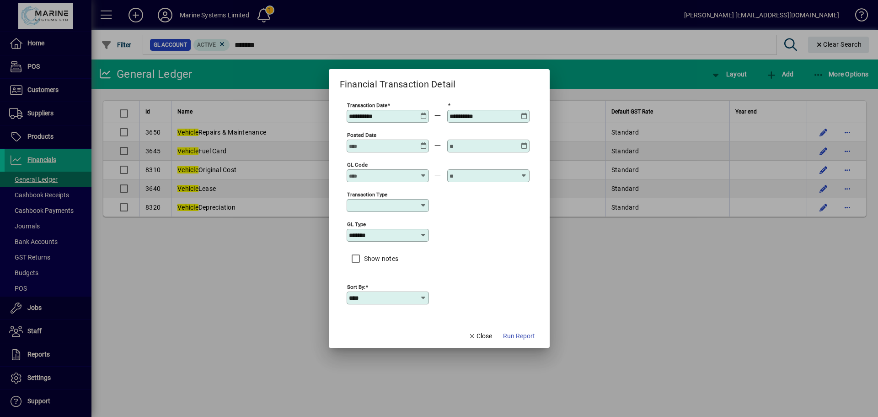
click at [423, 113] on icon at bounding box center [423, 113] width 7 height 0
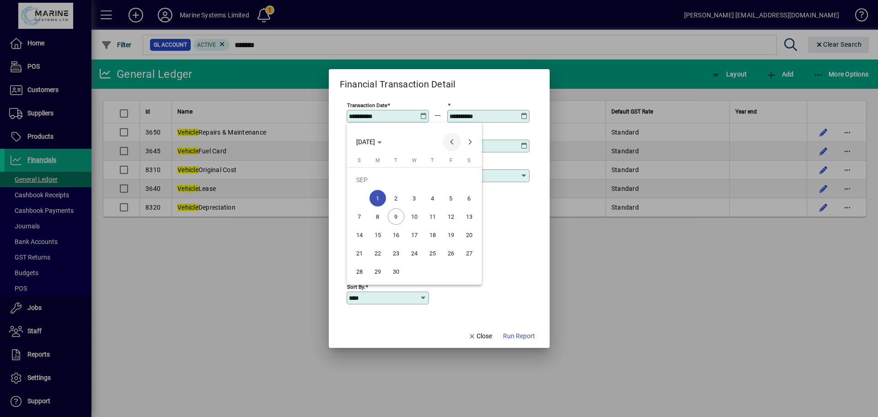
click at [449, 145] on span "Previous month" at bounding box center [452, 142] width 18 height 18
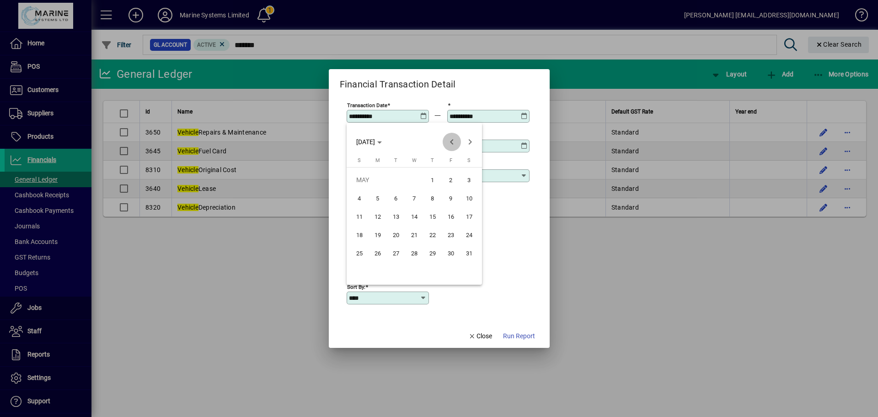
click at [449, 145] on span "Previous month" at bounding box center [452, 142] width 18 height 18
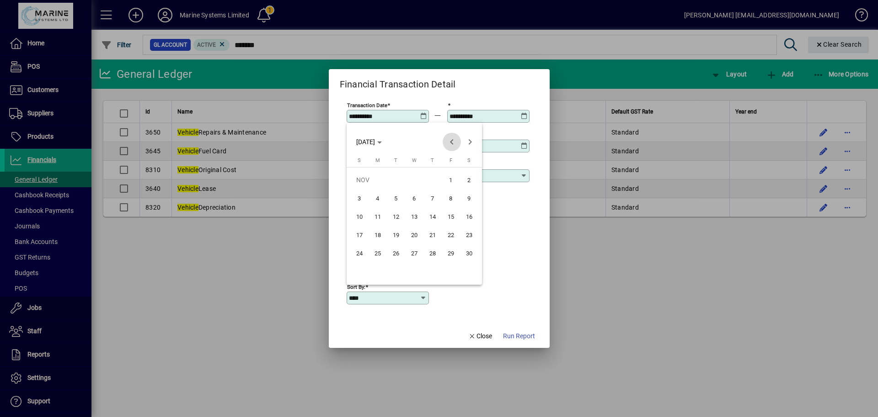
click at [449, 145] on span "Previous month" at bounding box center [452, 142] width 18 height 18
click at [455, 140] on span "Previous month" at bounding box center [452, 142] width 18 height 18
click at [359, 198] on span "1" at bounding box center [359, 198] width 16 height 16
type input "**********"
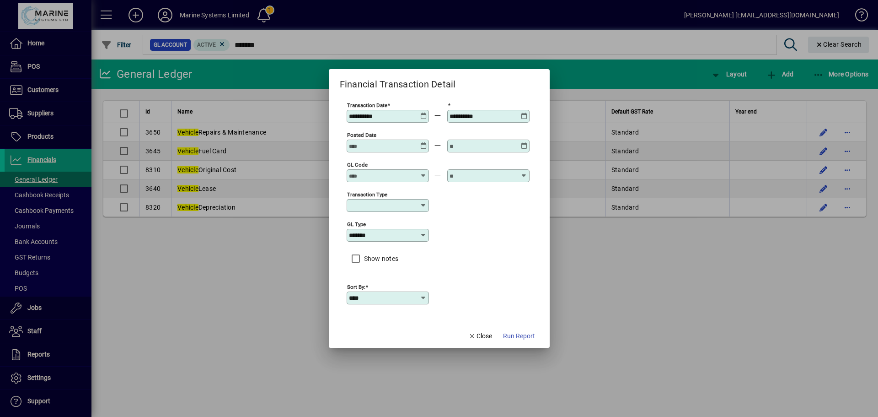
click at [526, 113] on icon at bounding box center [524, 113] width 7 height 0
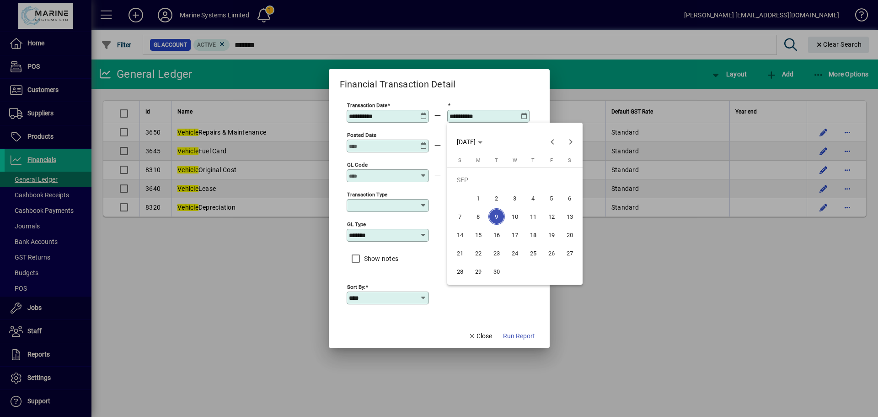
click at [479, 199] on span "1" at bounding box center [478, 198] width 16 height 16
type input "**********"
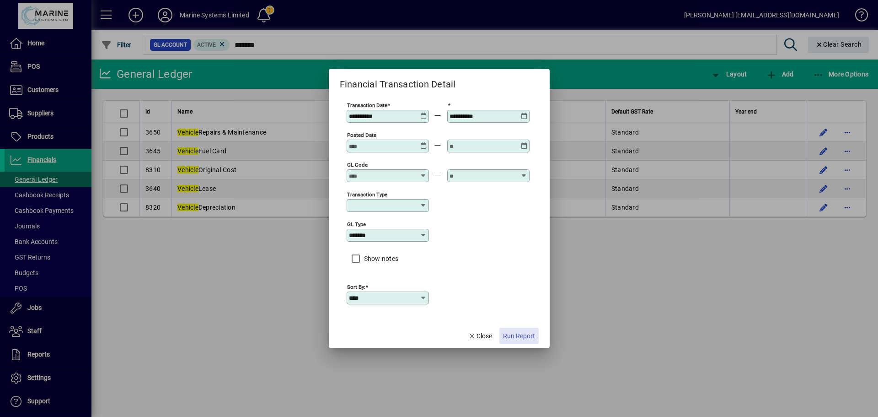
click at [519, 335] on span "Run Report" at bounding box center [519, 336] width 32 height 10
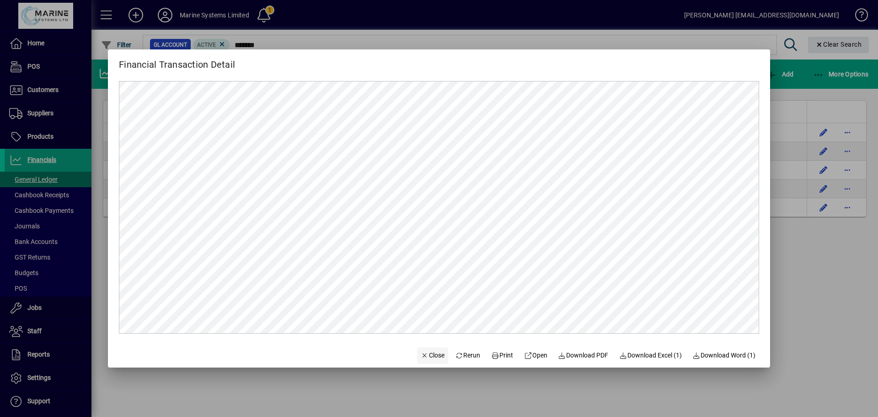
click at [424, 352] on span "Close" at bounding box center [433, 355] width 24 height 10
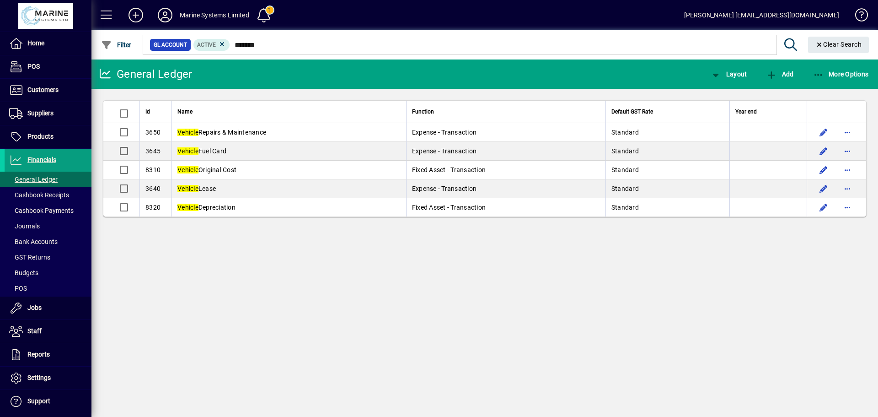
click at [827, 238] on div "General Ledger Layout Add More Options Id Name Function Default GST Rate Year e…" at bounding box center [484, 237] width 787 height 357
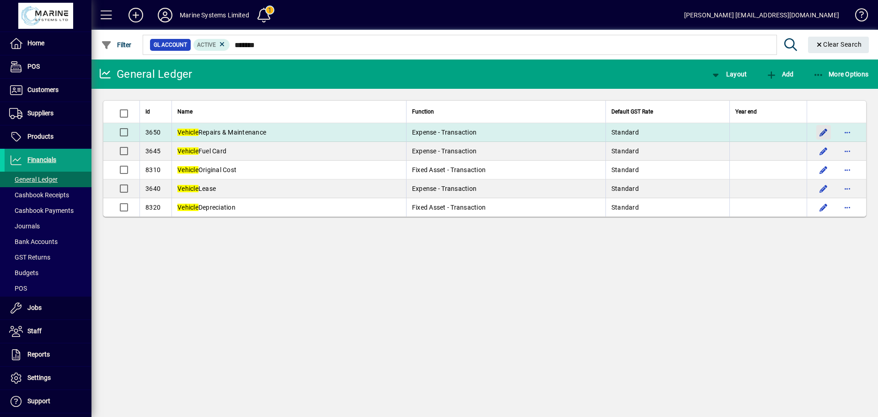
click at [827, 129] on span "button" at bounding box center [824, 132] width 22 height 22
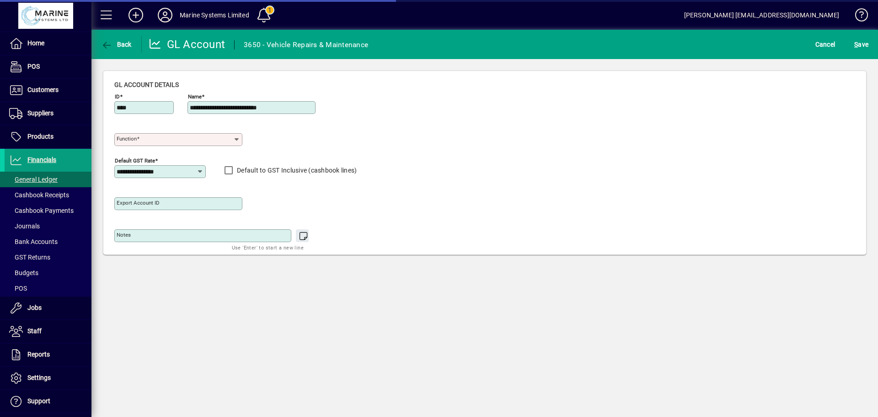
type input "**********"
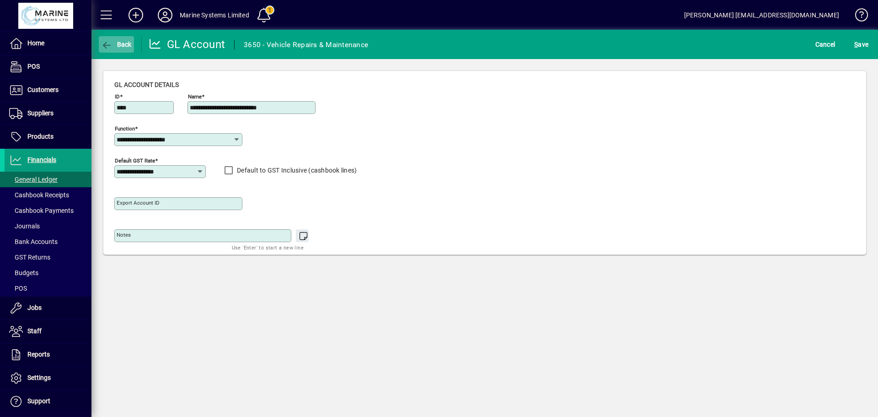
click at [122, 43] on span "Back" at bounding box center [116, 44] width 31 height 7
type input "*******"
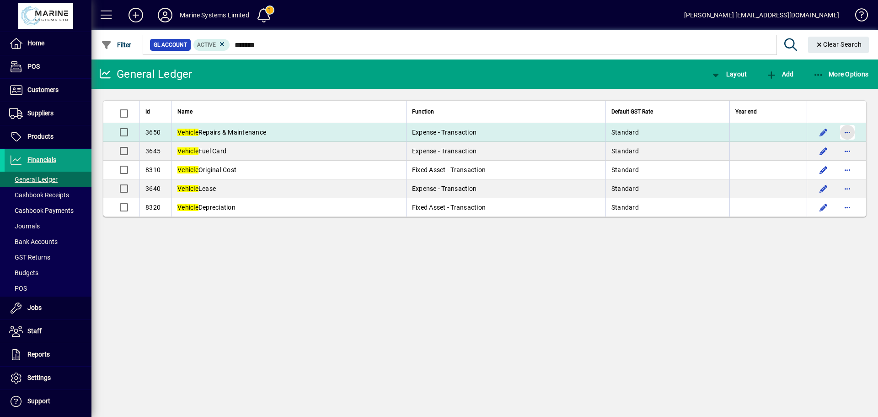
click at [849, 129] on span "button" at bounding box center [848, 132] width 22 height 22
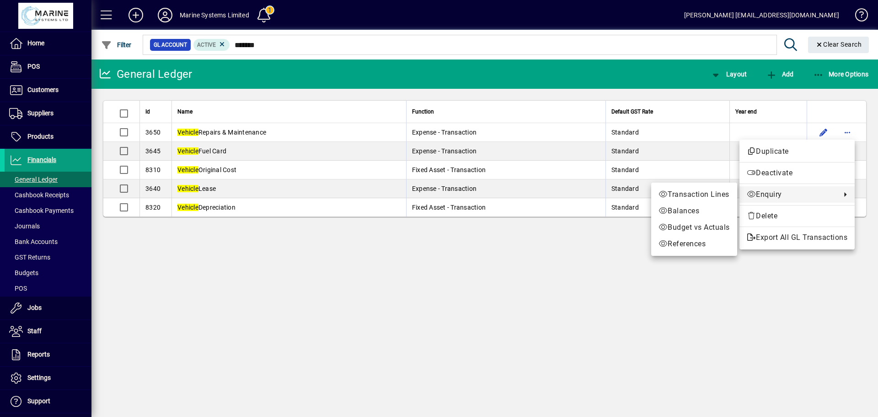
click at [771, 196] on span "Enquiry" at bounding box center [792, 194] width 90 height 11
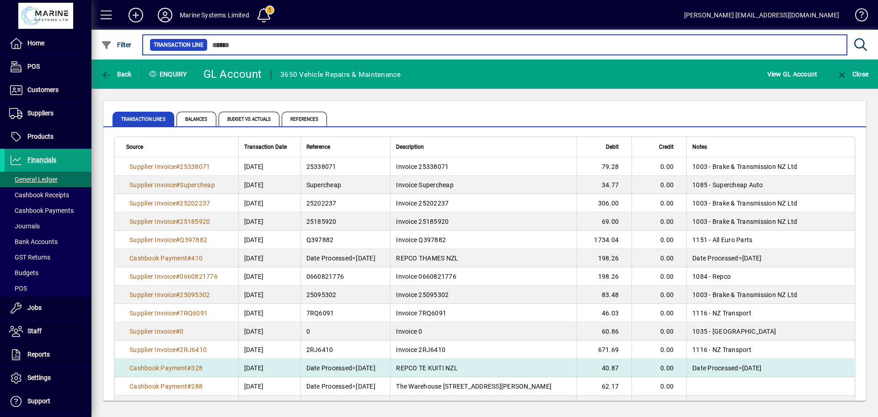
scroll to position [259, 0]
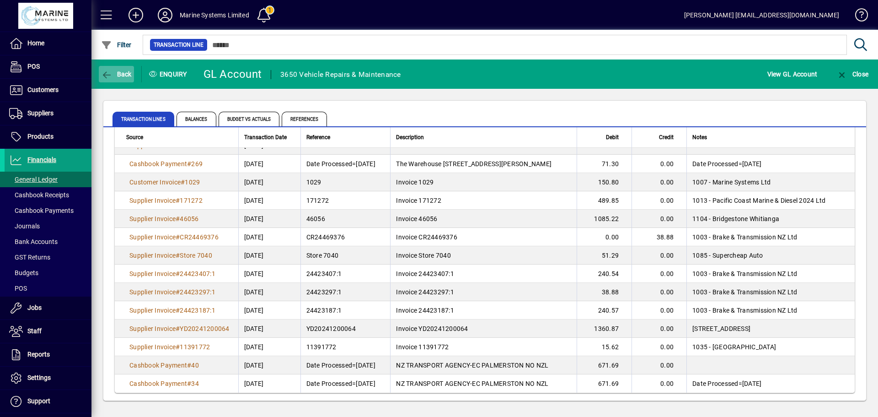
click at [114, 73] on span "Back" at bounding box center [116, 73] width 31 height 7
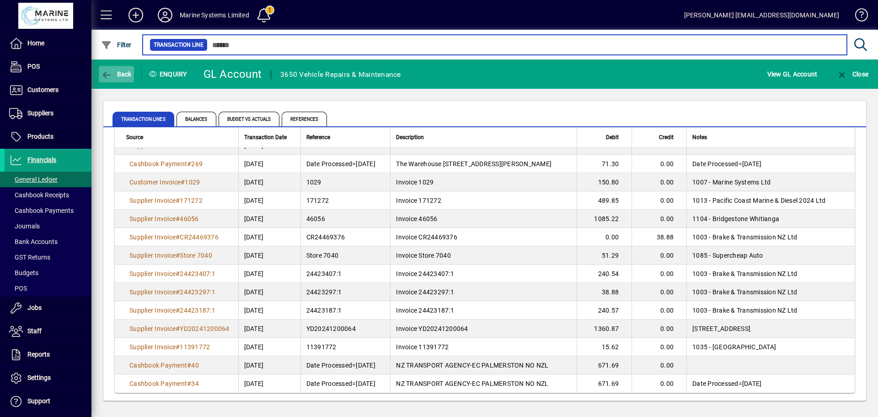
type input "*******"
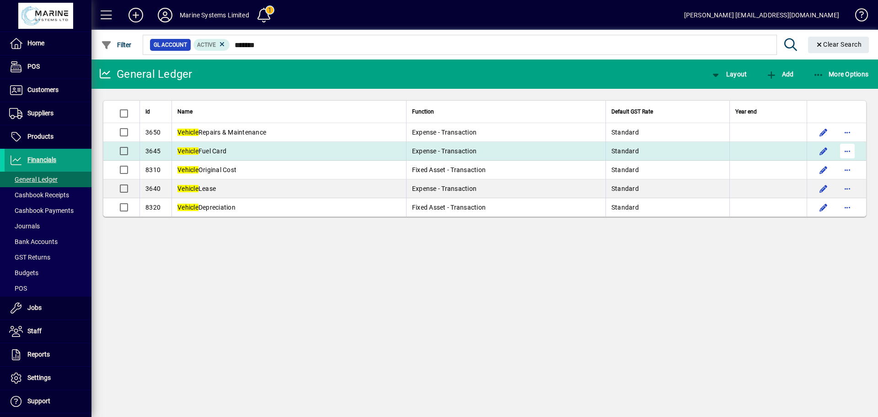
click at [846, 150] on span "button" at bounding box center [848, 151] width 22 height 22
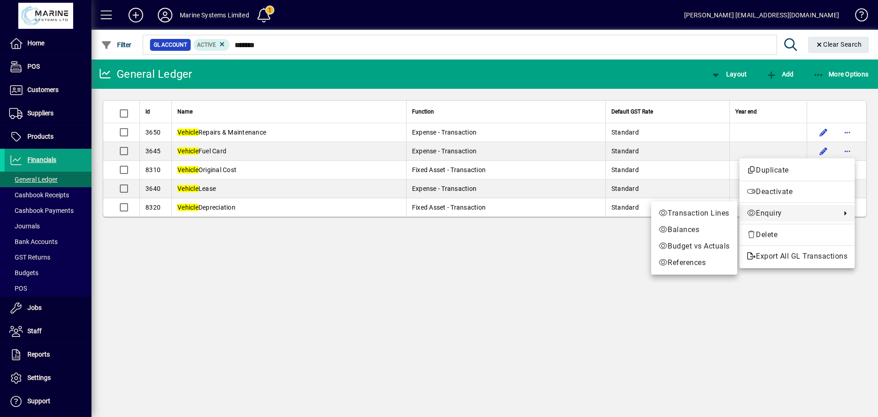
click at [774, 214] on span "Enquiry" at bounding box center [792, 213] width 90 height 11
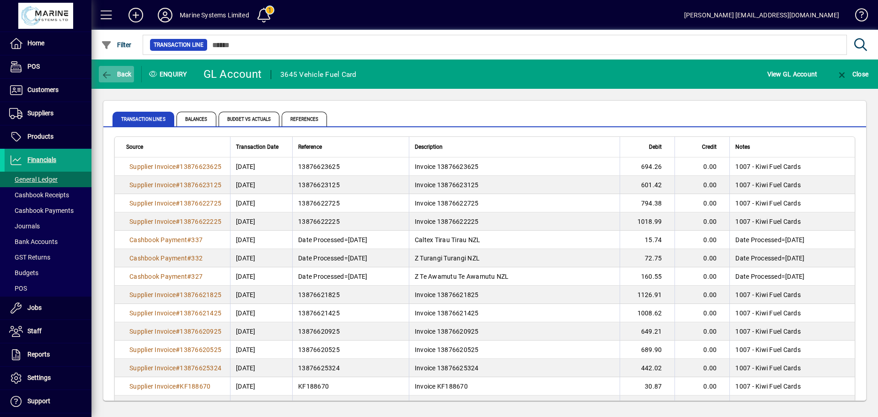
click at [111, 72] on icon "button" at bounding box center [106, 74] width 11 height 9
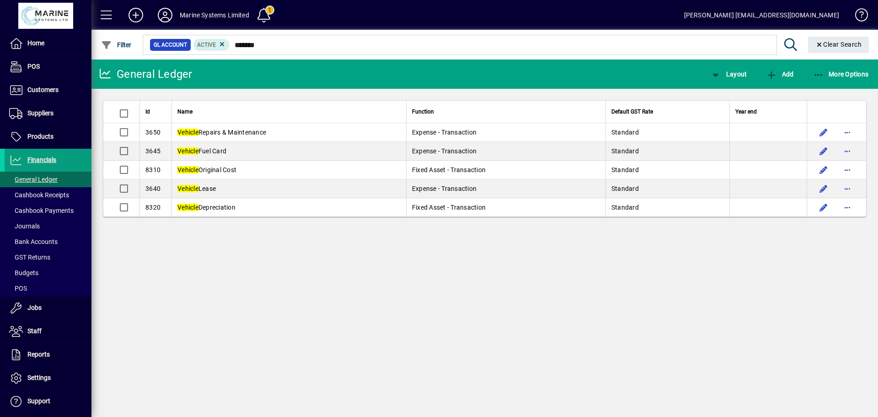
click at [834, 235] on div "General Ledger Layout Add More Options Id Name Function Default GST Rate Year e…" at bounding box center [484, 237] width 787 height 357
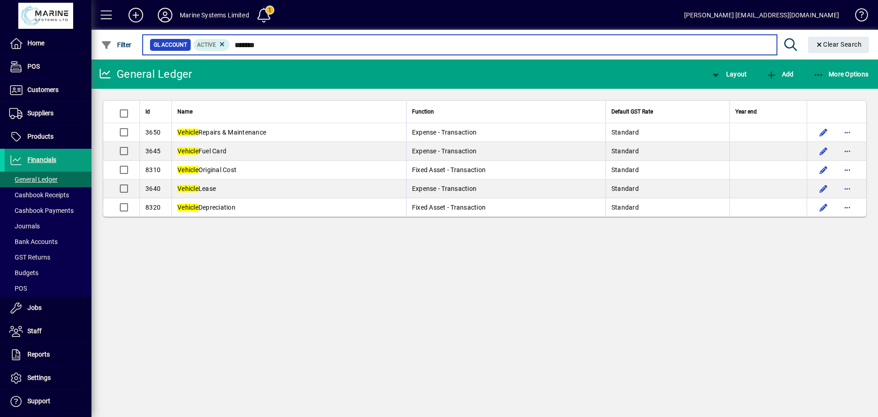
drag, startPoint x: 264, startPoint y: 45, endPoint x: 231, endPoint y: 43, distance: 33.4
click at [231, 43] on input "*******" at bounding box center [499, 44] width 539 height 13
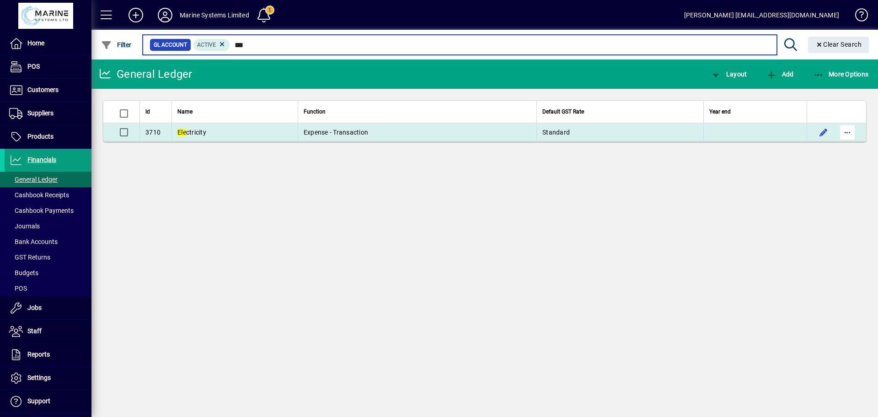
type input "***"
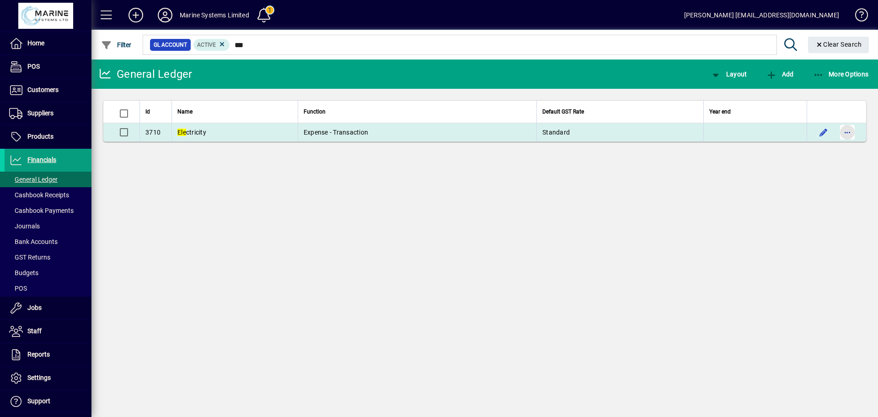
click at [848, 133] on span "button" at bounding box center [848, 132] width 22 height 22
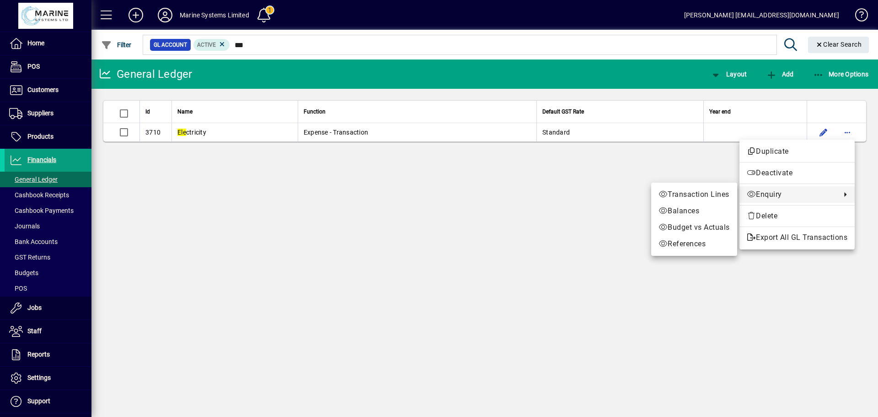
click at [763, 191] on span "Enquiry" at bounding box center [792, 194] width 90 height 11
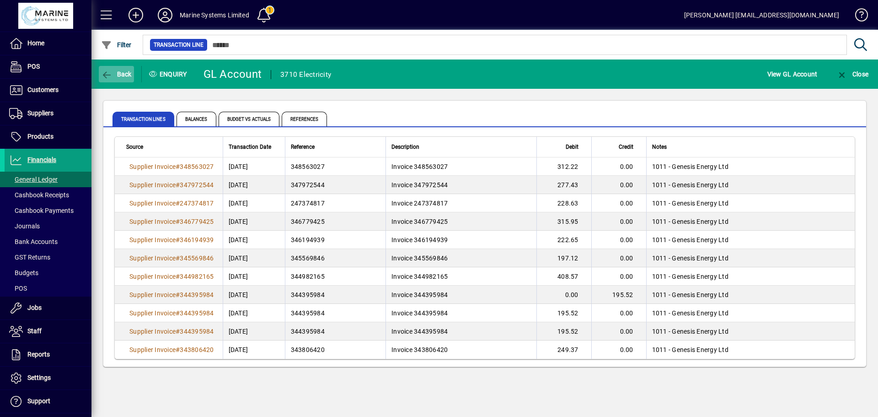
click at [105, 71] on icon "button" at bounding box center [106, 74] width 11 height 9
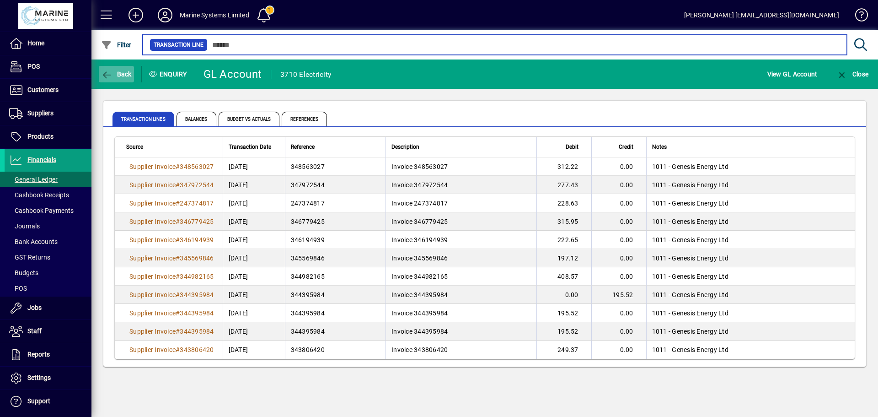
type input "***"
